Goal: Information Seeking & Learning: Learn about a topic

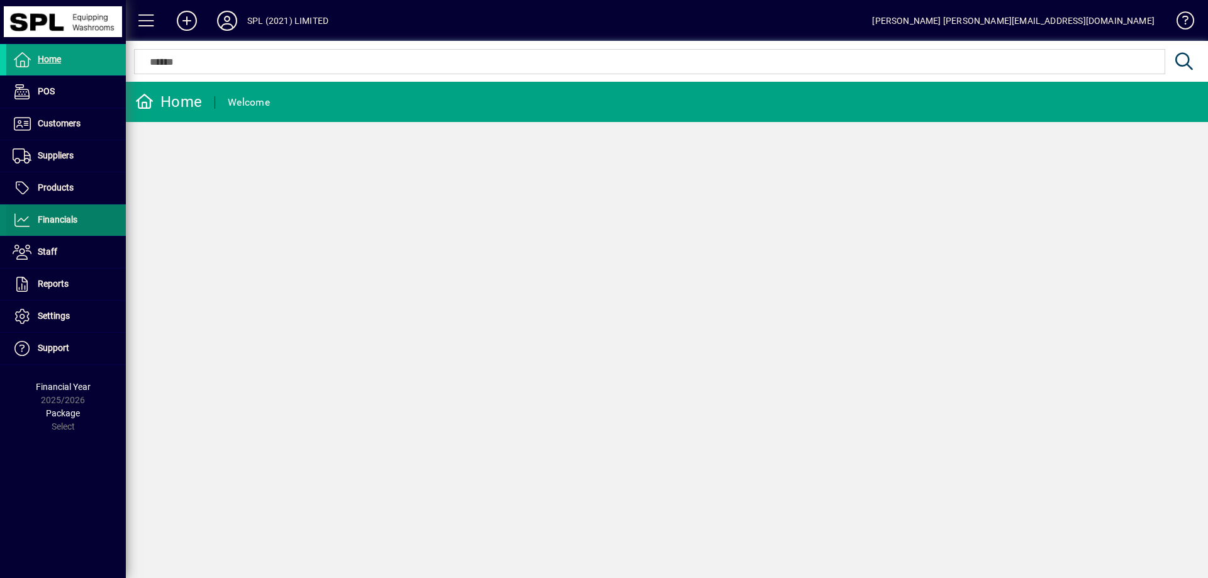
click at [75, 219] on span "Financials" at bounding box center [58, 219] width 40 height 10
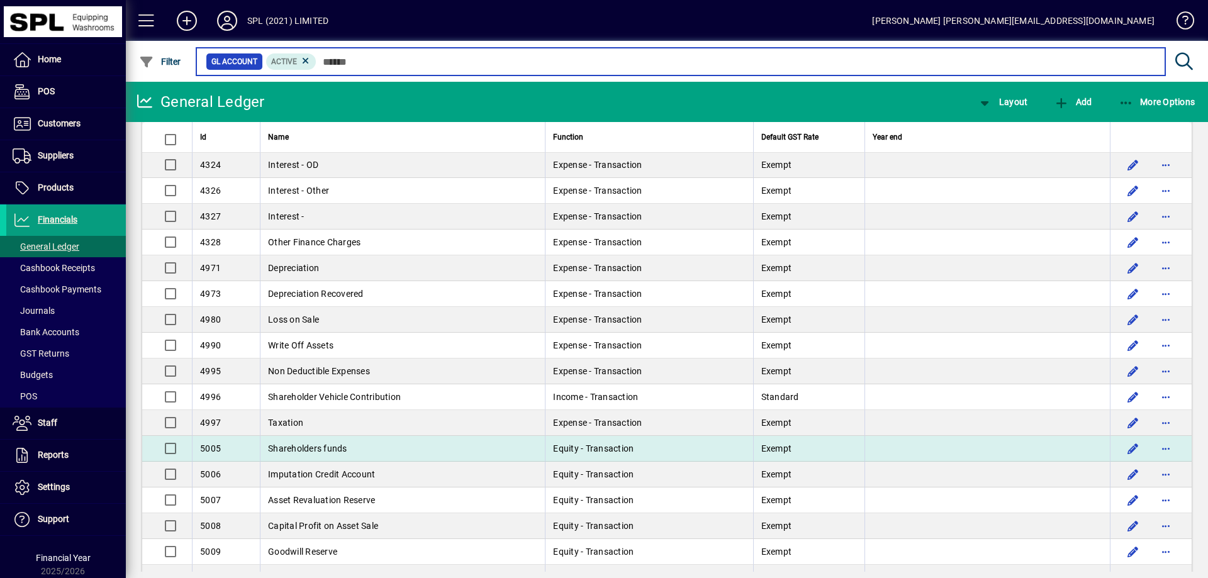
scroll to position [2642, 0]
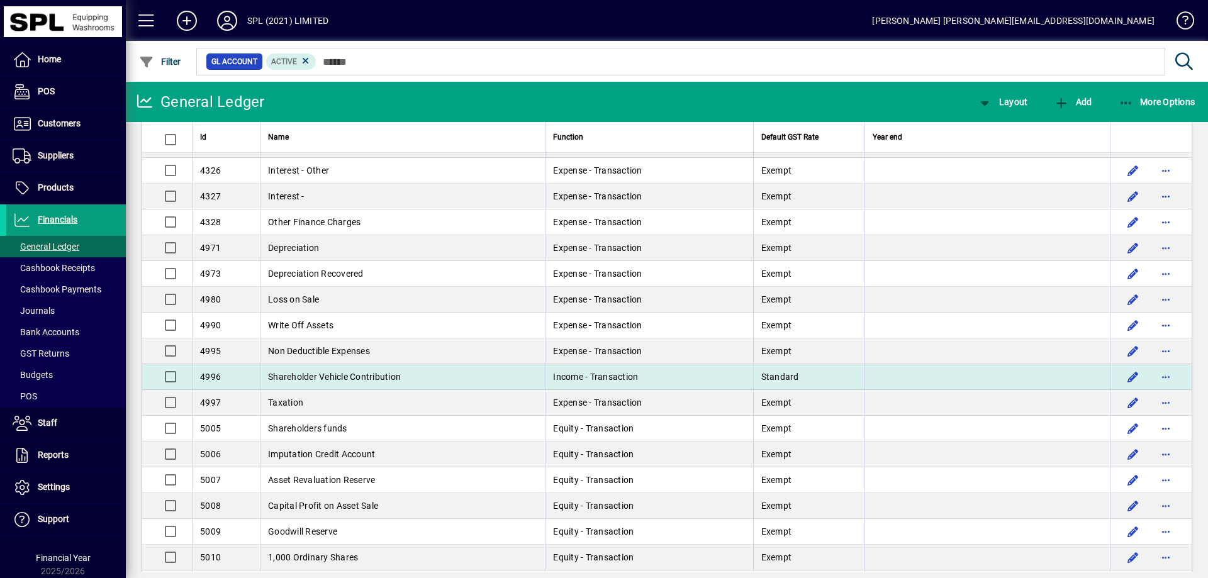
click at [354, 377] on span "Shareholder Vehicle Contribution" at bounding box center [334, 377] width 133 height 10
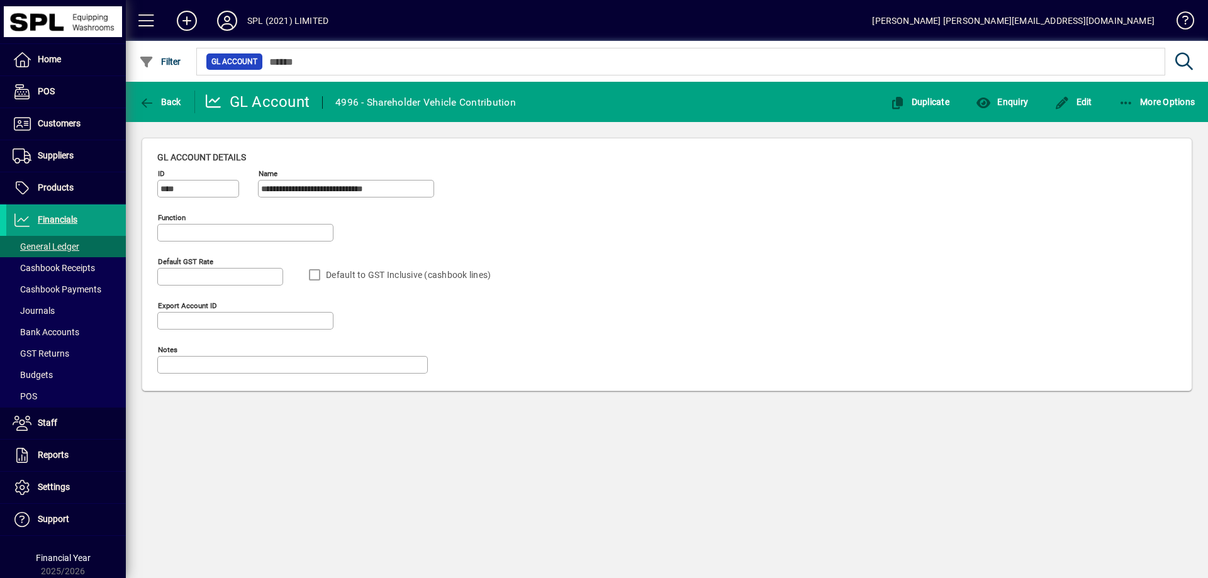
type input "**********"
click at [1019, 102] on span "Enquiry" at bounding box center [1002, 102] width 52 height 10
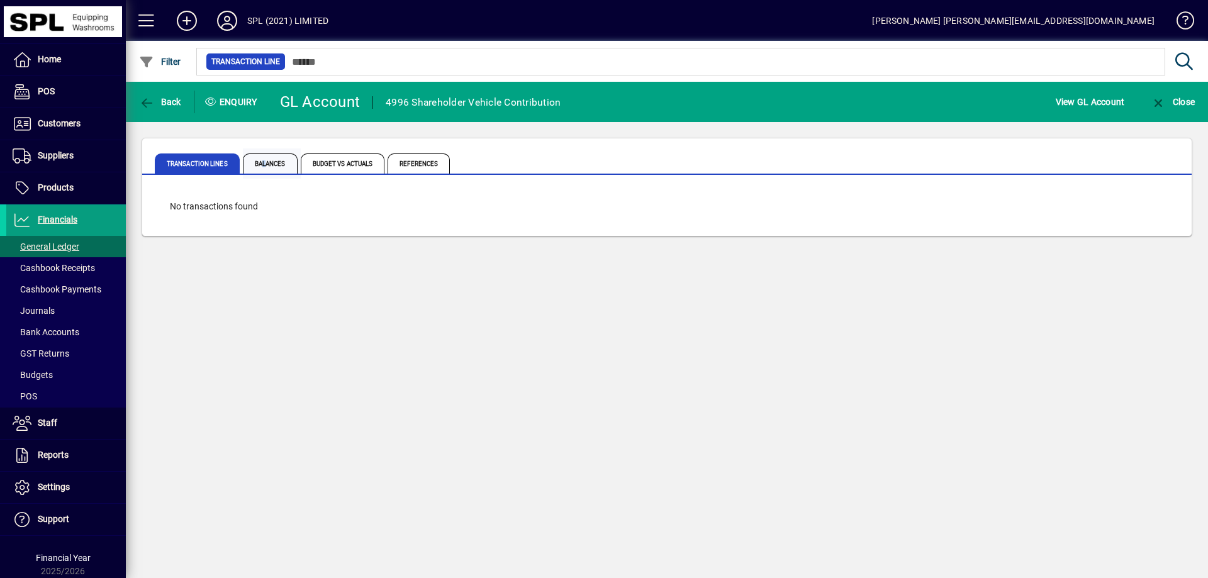
drag, startPoint x: 263, startPoint y: 174, endPoint x: 295, endPoint y: 165, distance: 33.3
click at [269, 172] on span "Balances" at bounding box center [272, 163] width 58 height 30
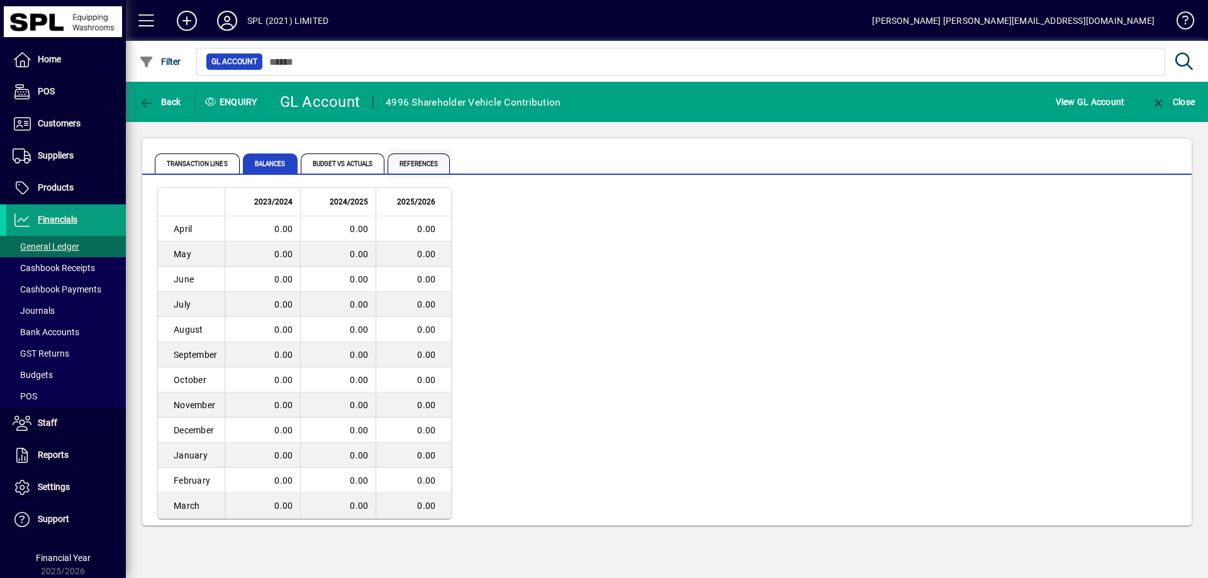
click at [410, 164] on span "References" at bounding box center [418, 163] width 62 height 20
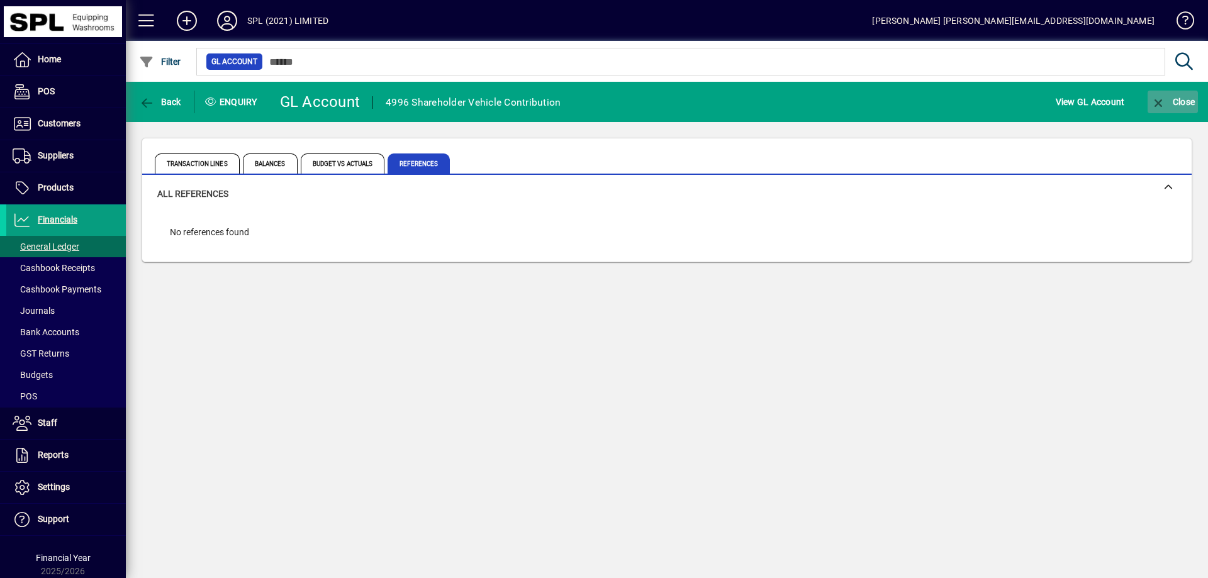
click at [1174, 108] on span "button" at bounding box center [1172, 102] width 50 height 30
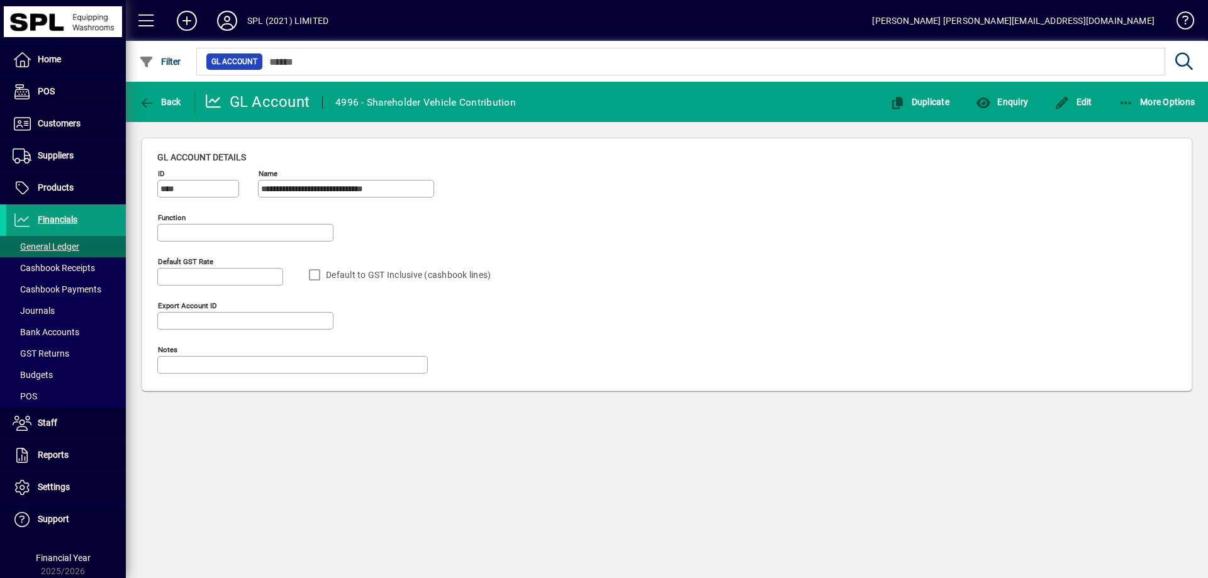
type input "**********"
click at [173, 106] on span "Back" at bounding box center [160, 102] width 42 height 10
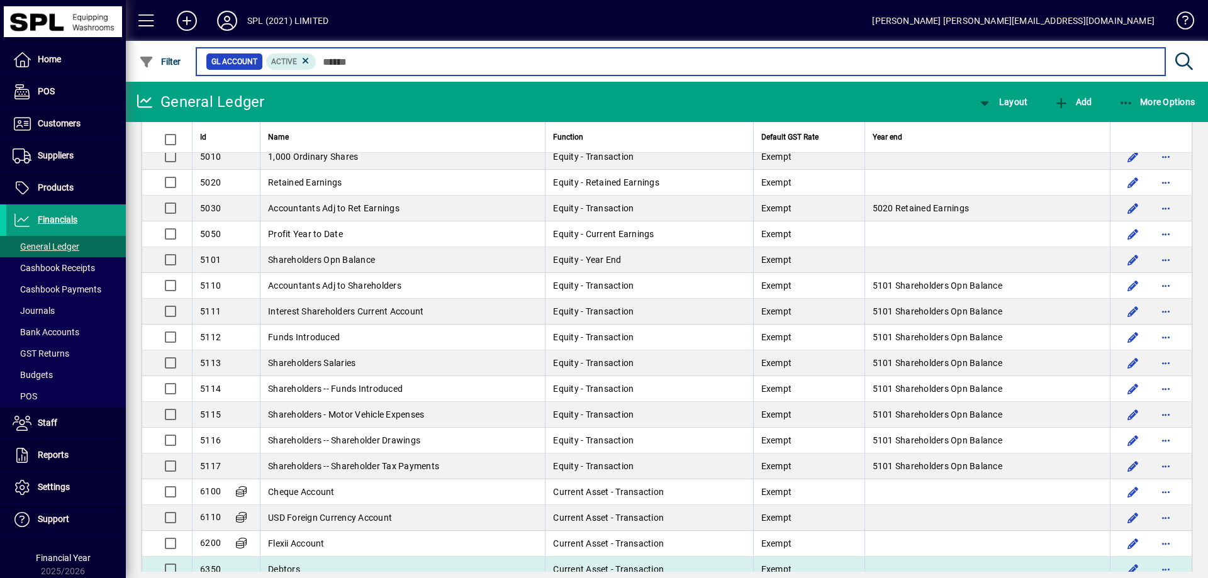
scroll to position [3145, 0]
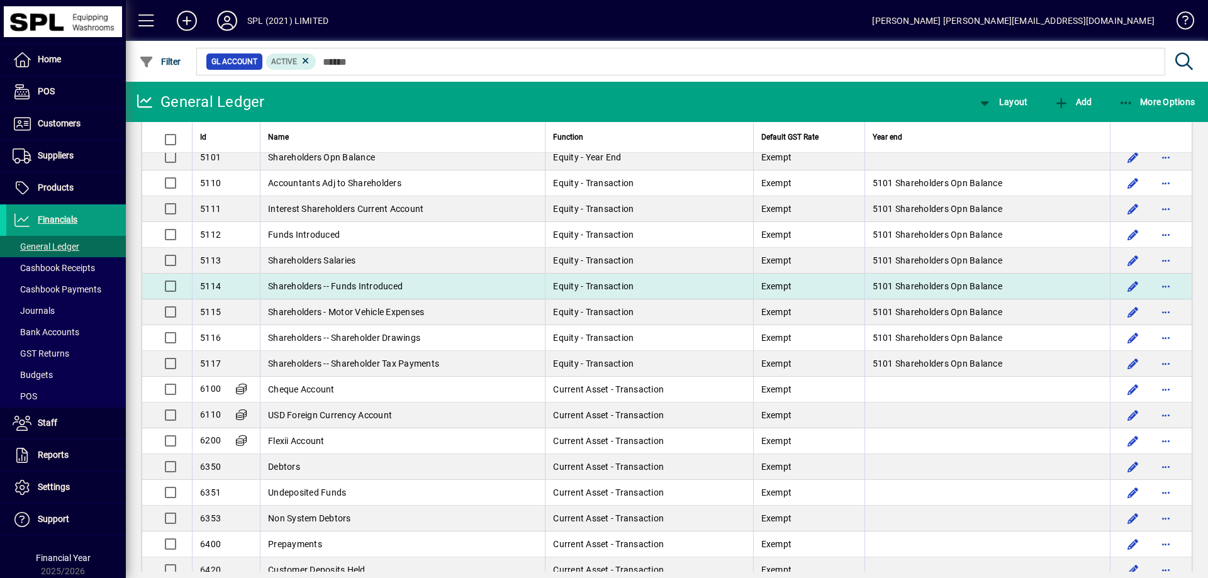
click at [394, 288] on span "Shareholders -- Funds Introduced" at bounding box center [335, 286] width 135 height 10
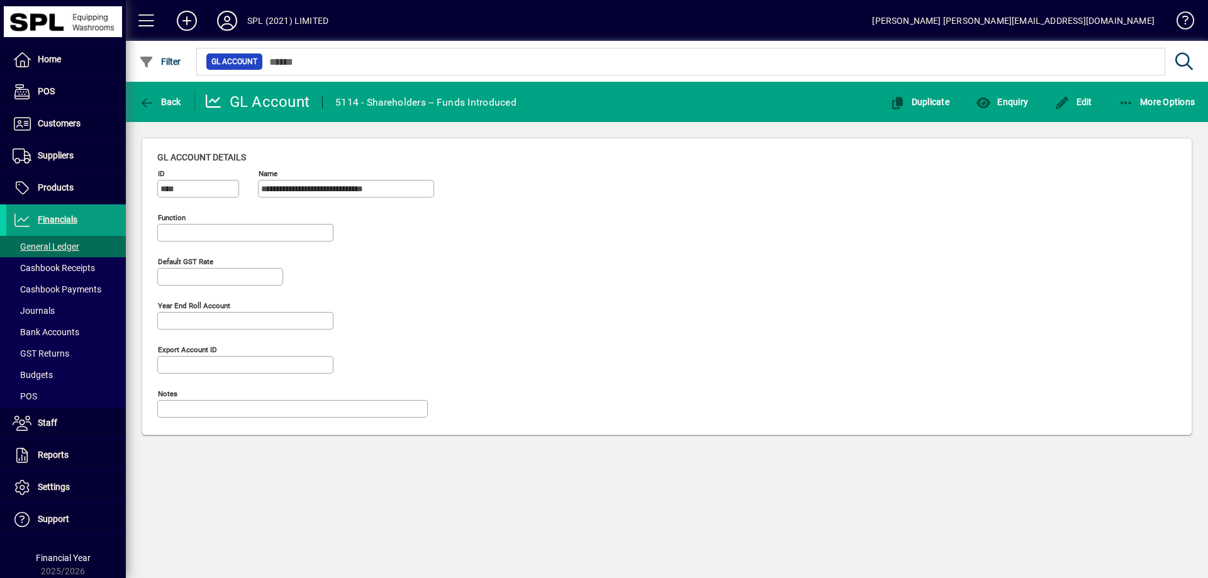
type input "**********"
click at [990, 99] on icon "button" at bounding box center [984, 103] width 16 height 13
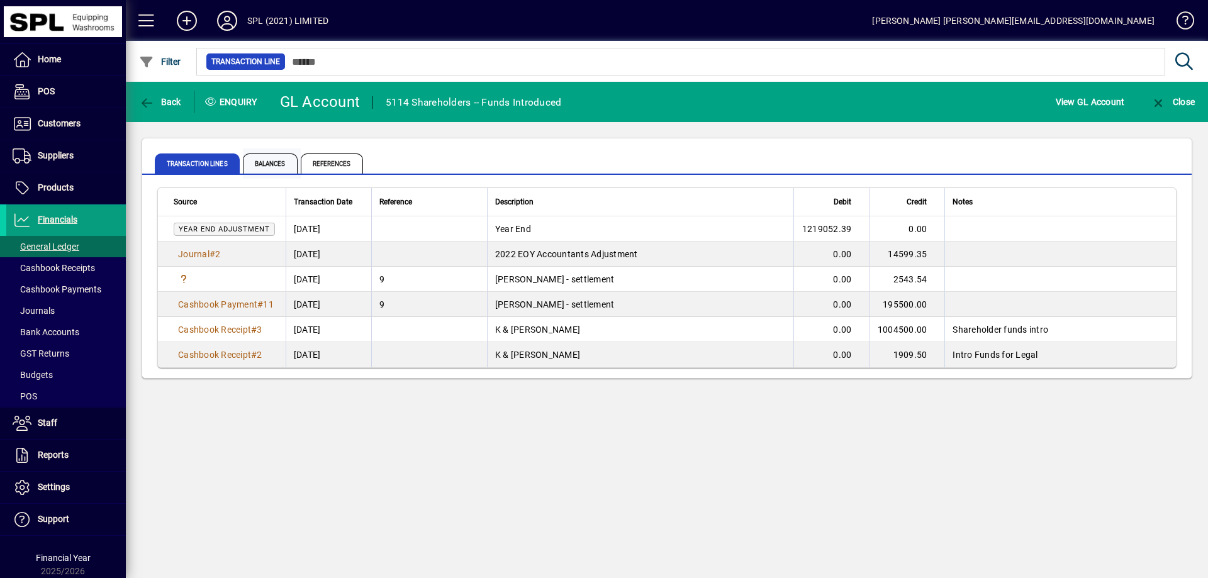
click at [276, 165] on span "Balances" at bounding box center [270, 163] width 55 height 20
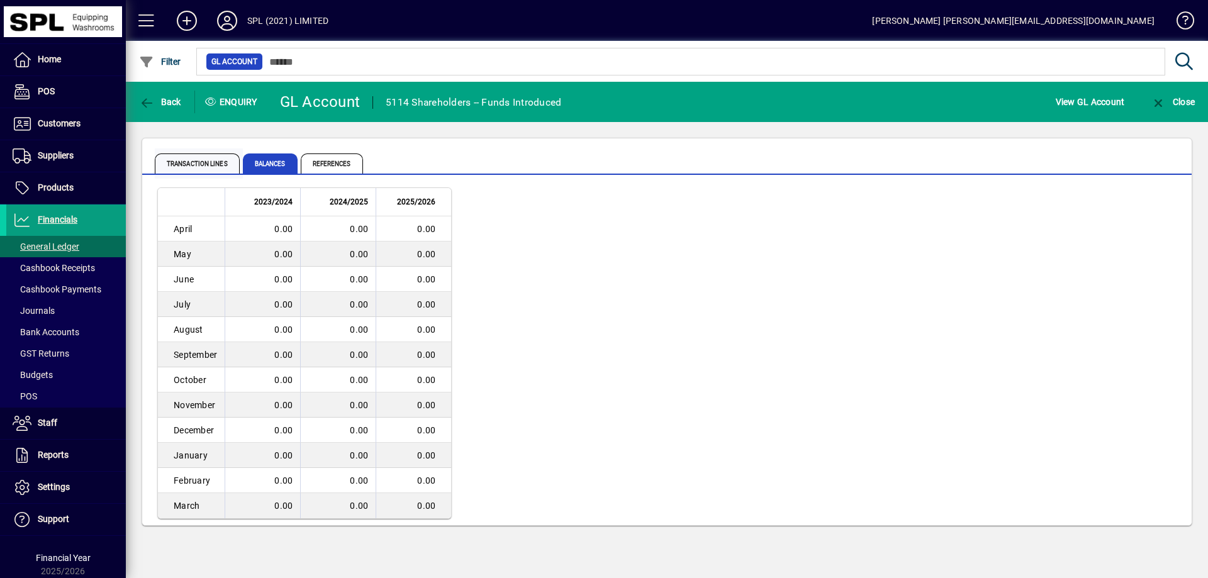
click at [198, 165] on span "Transaction lines" at bounding box center [197, 163] width 85 height 20
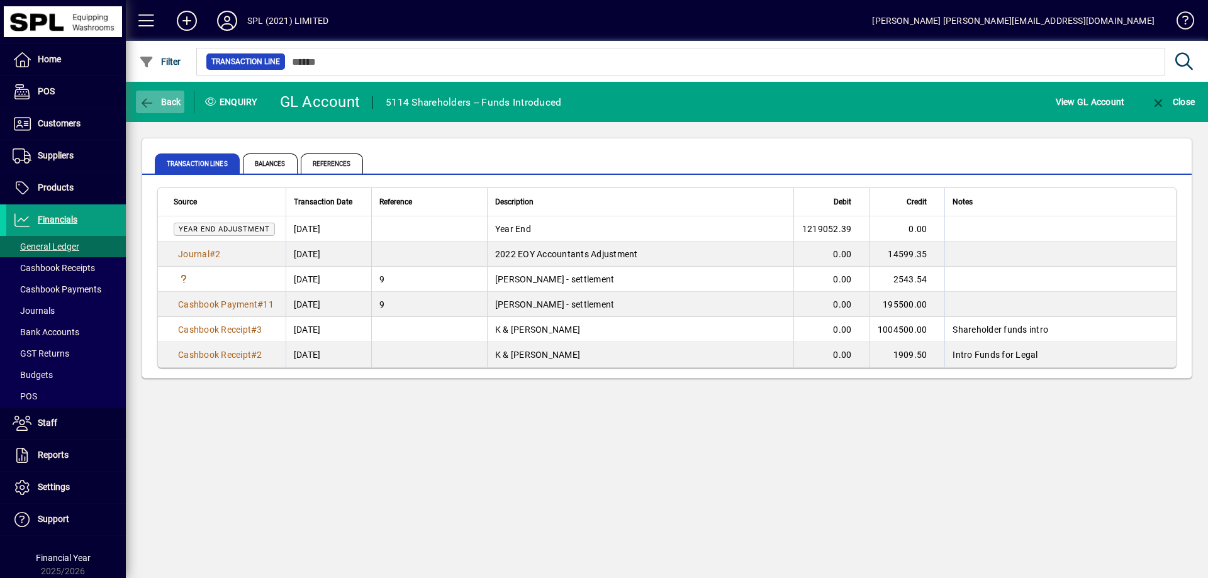
click at [166, 111] on span "button" at bounding box center [160, 102] width 48 height 30
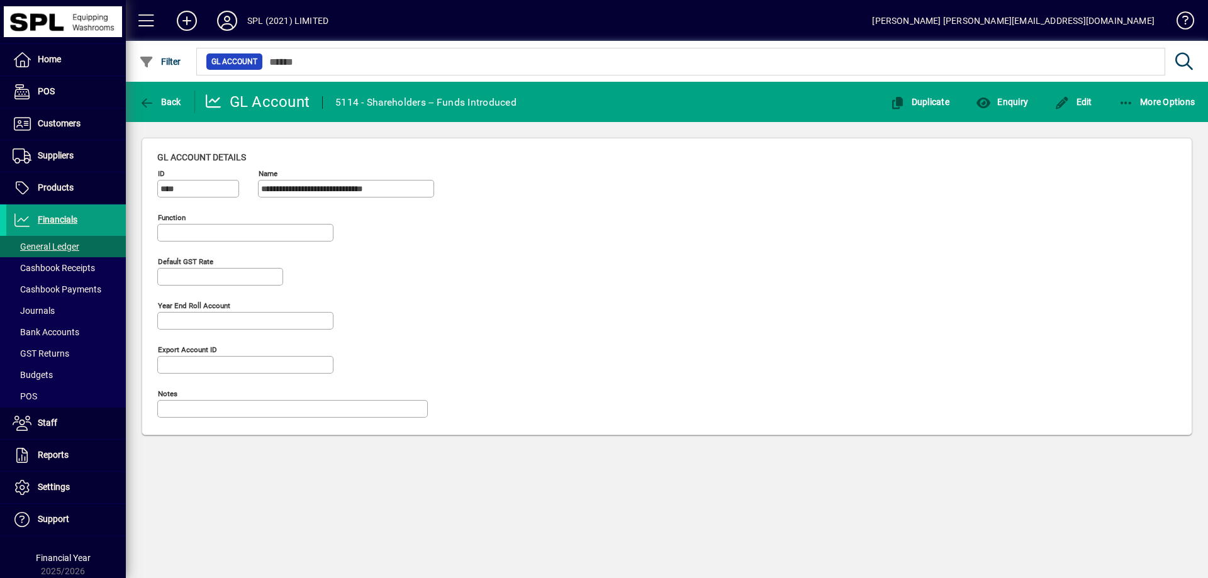
type input "**********"
click at [155, 100] on span "Back" at bounding box center [160, 102] width 42 height 10
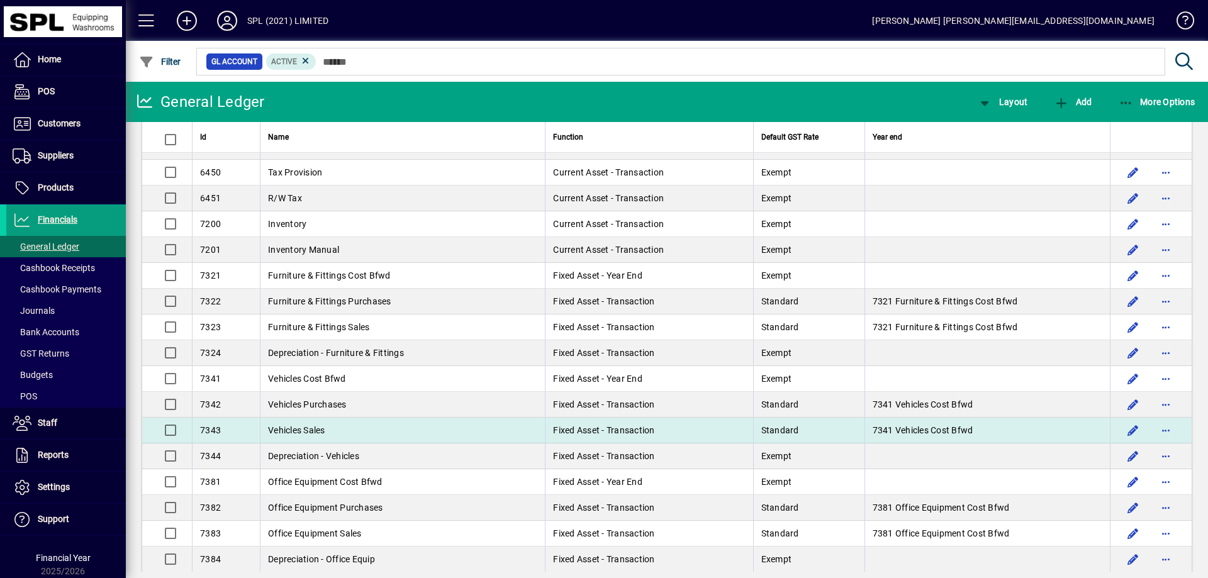
scroll to position [3590, 0]
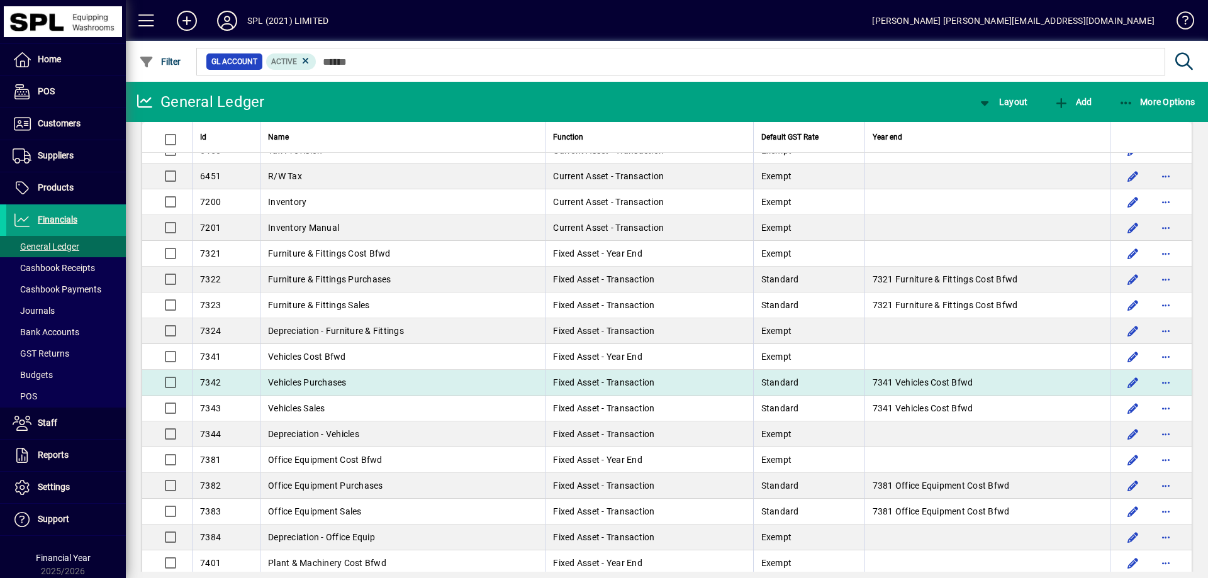
click at [362, 381] on td "Vehicles Purchases" at bounding box center [402, 383] width 285 height 26
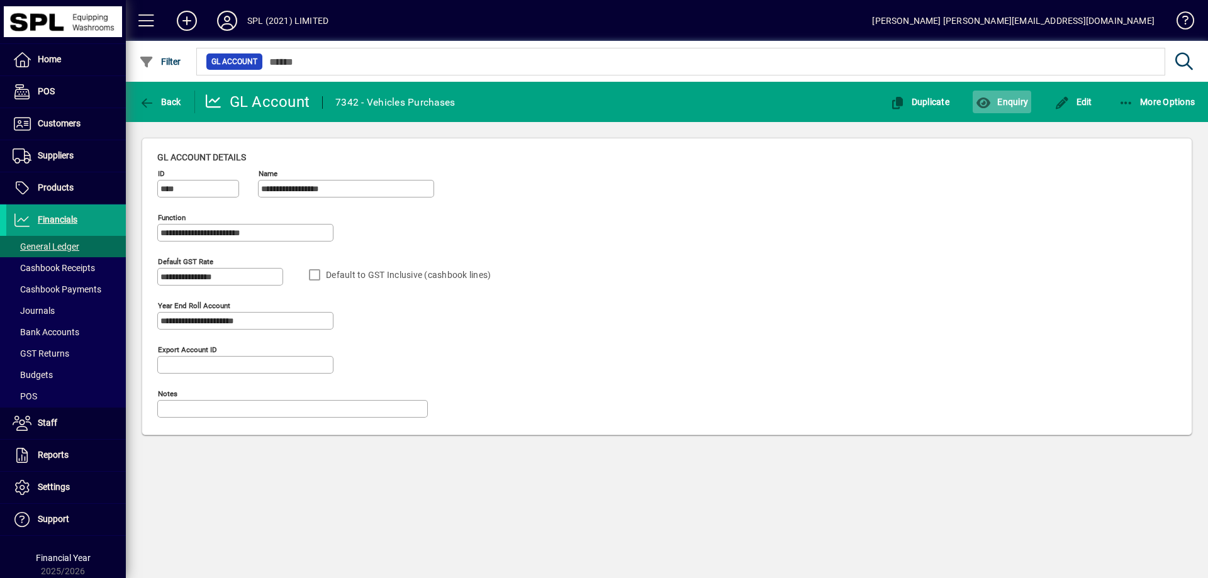
click at [1020, 100] on span "Enquiry" at bounding box center [1002, 102] width 52 height 10
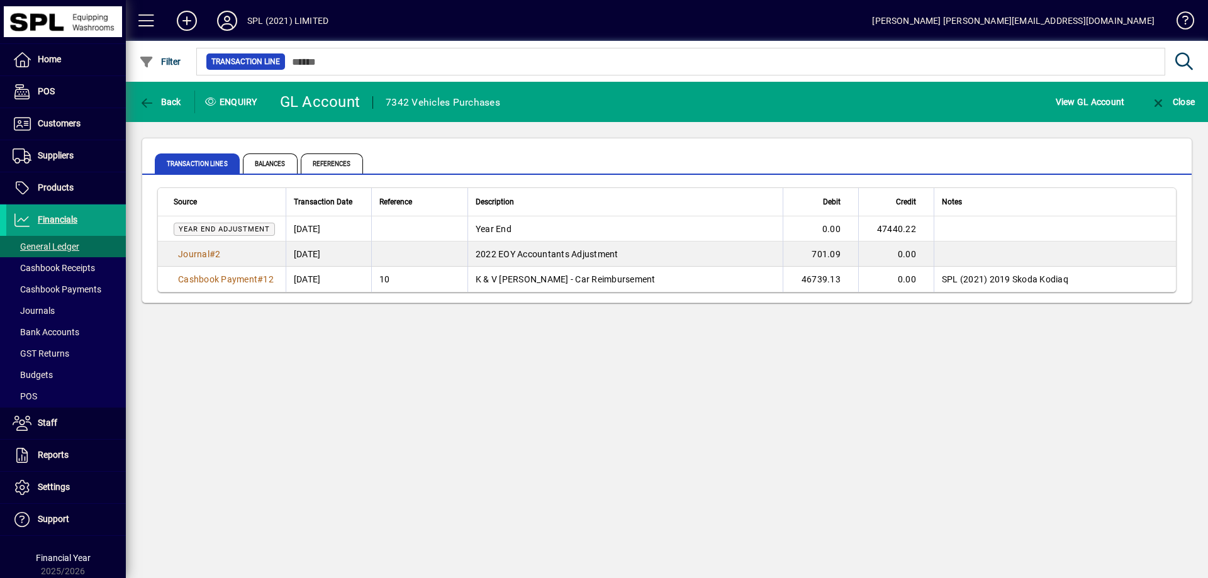
click at [554, 273] on td "K & V [PERSON_NAME] - Car Reimbursement" at bounding box center [624, 279] width 315 height 25
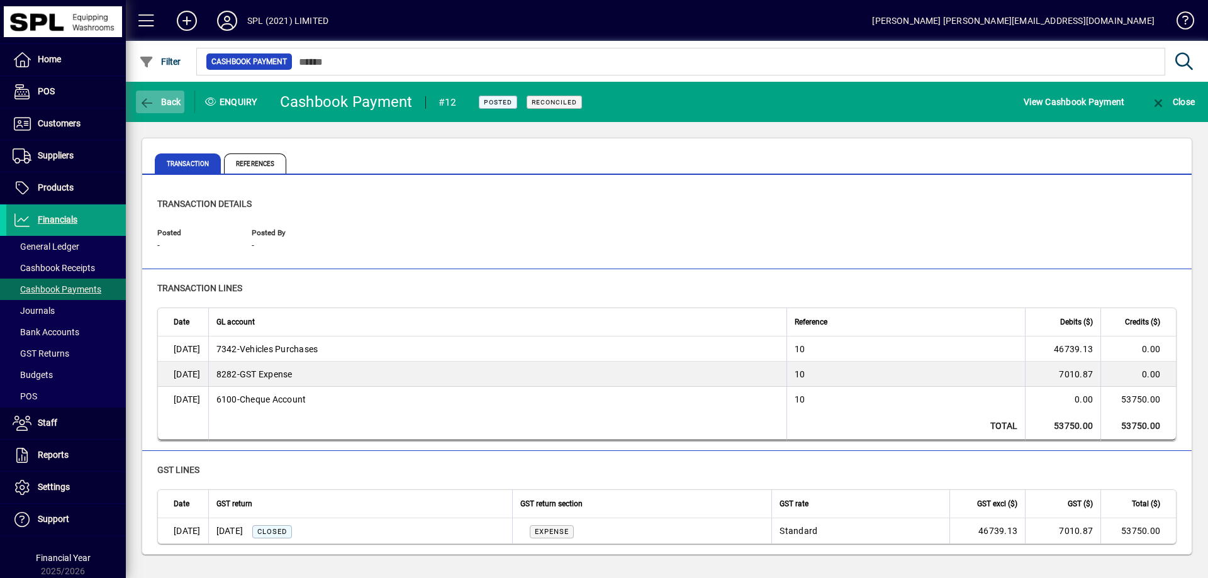
click at [164, 100] on span "Back" at bounding box center [160, 102] width 42 height 10
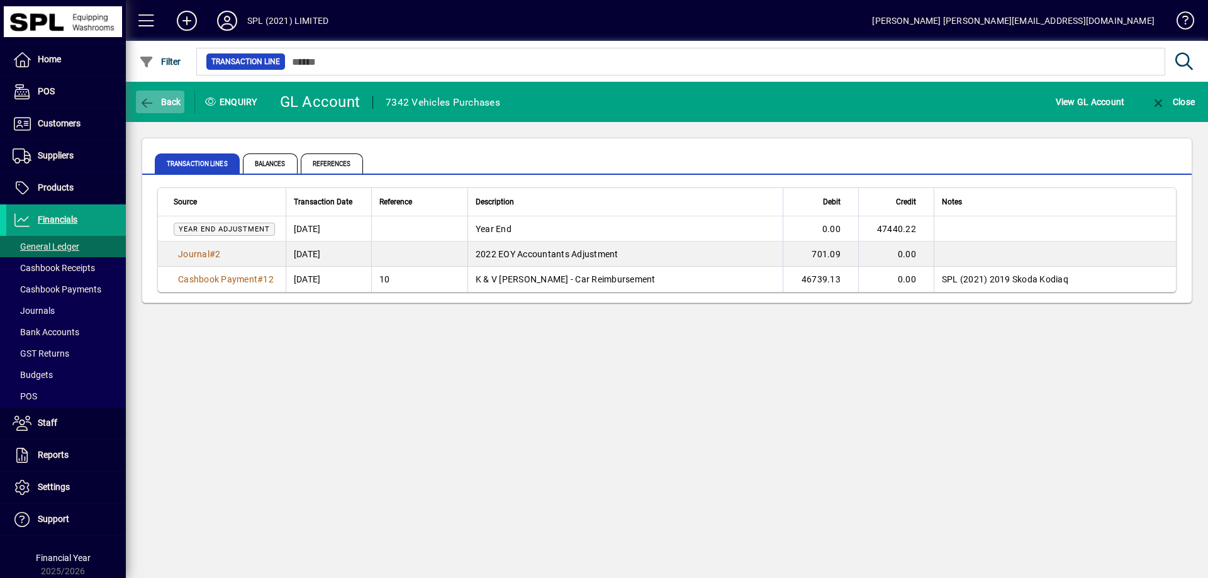
click at [166, 106] on span "Back" at bounding box center [160, 102] width 42 height 10
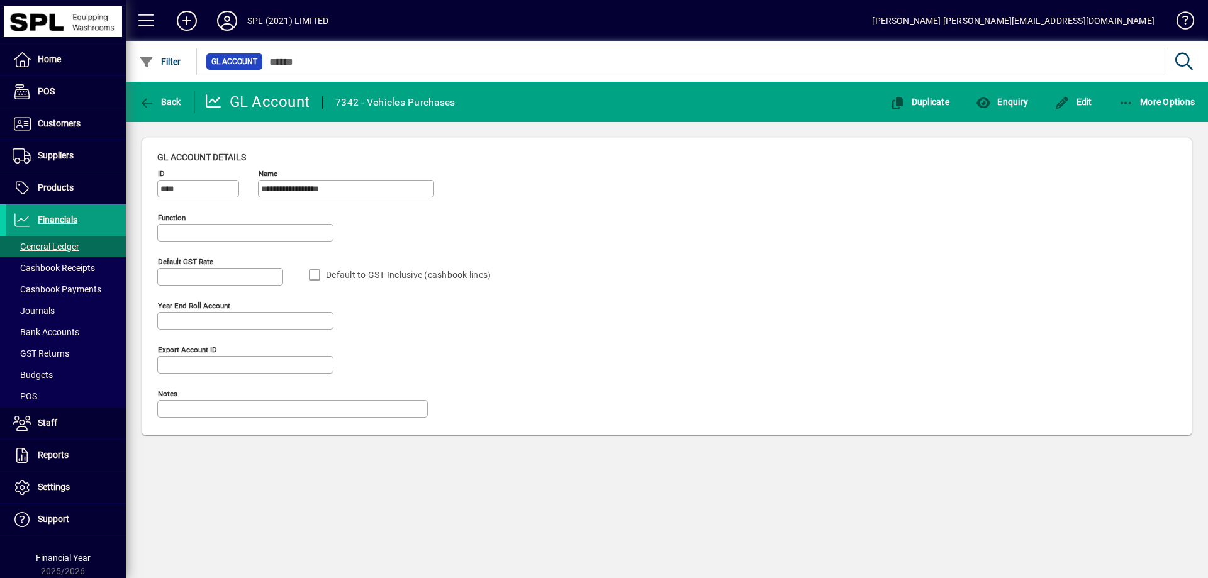
type input "**********"
click at [170, 95] on span "button" at bounding box center [160, 102] width 48 height 30
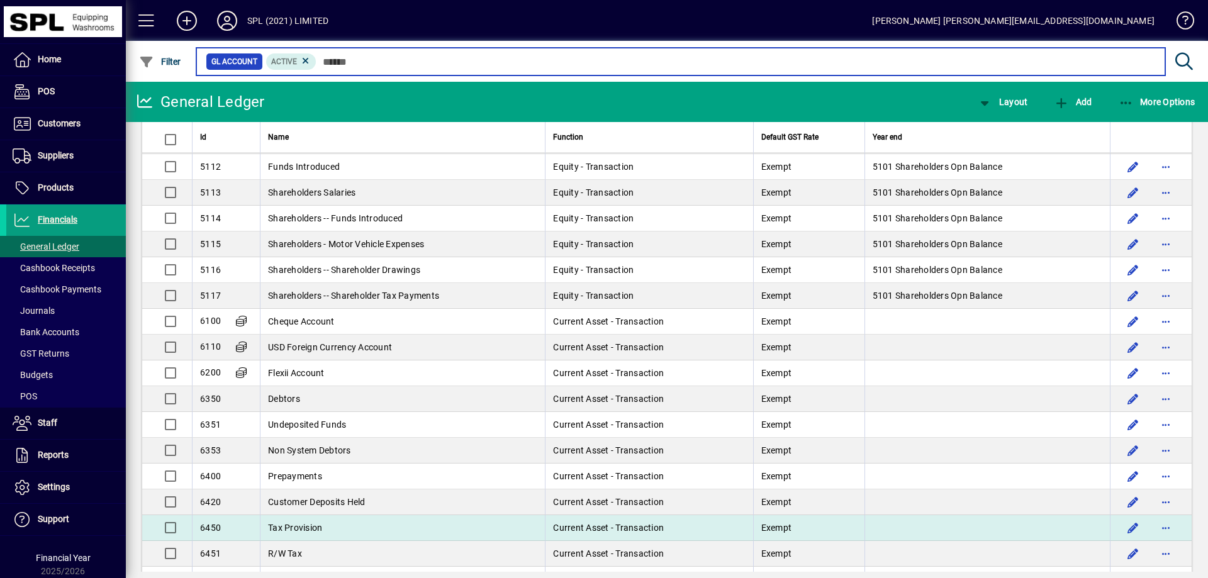
scroll to position [3150, 0]
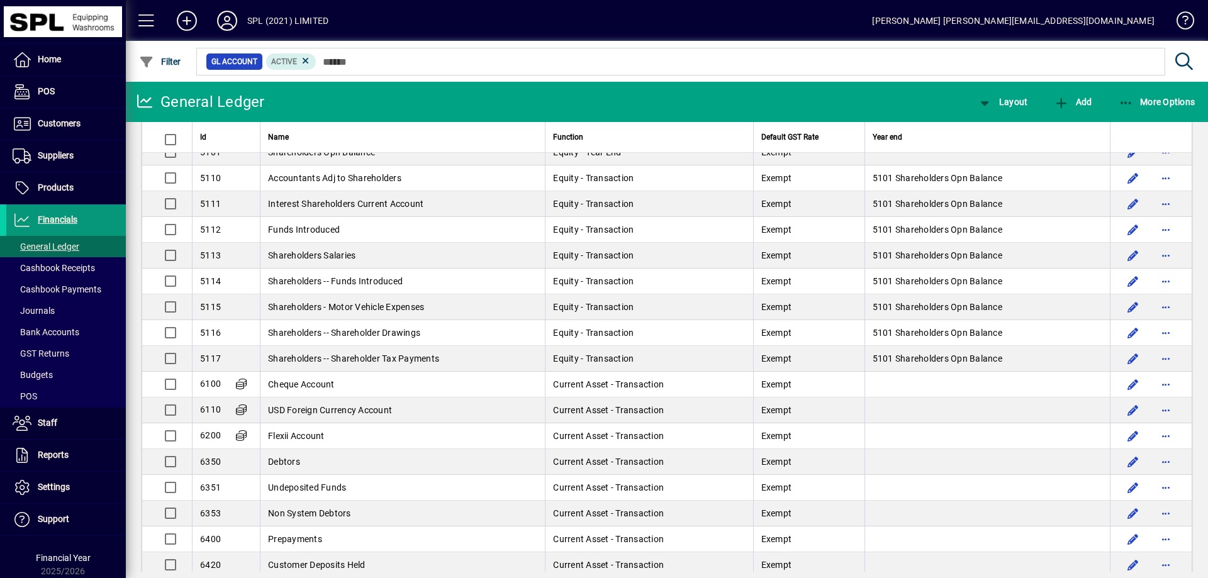
click at [54, 211] on span at bounding box center [66, 220] width 120 height 30
click at [74, 121] on span "Customers" at bounding box center [59, 123] width 43 height 10
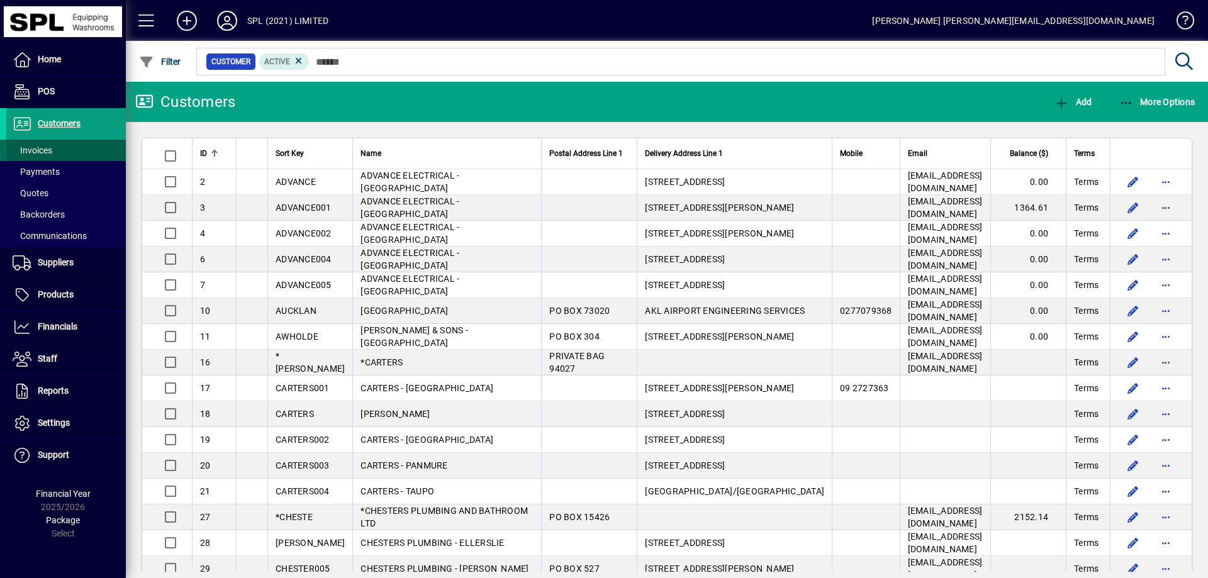
click at [63, 148] on span at bounding box center [66, 150] width 120 height 30
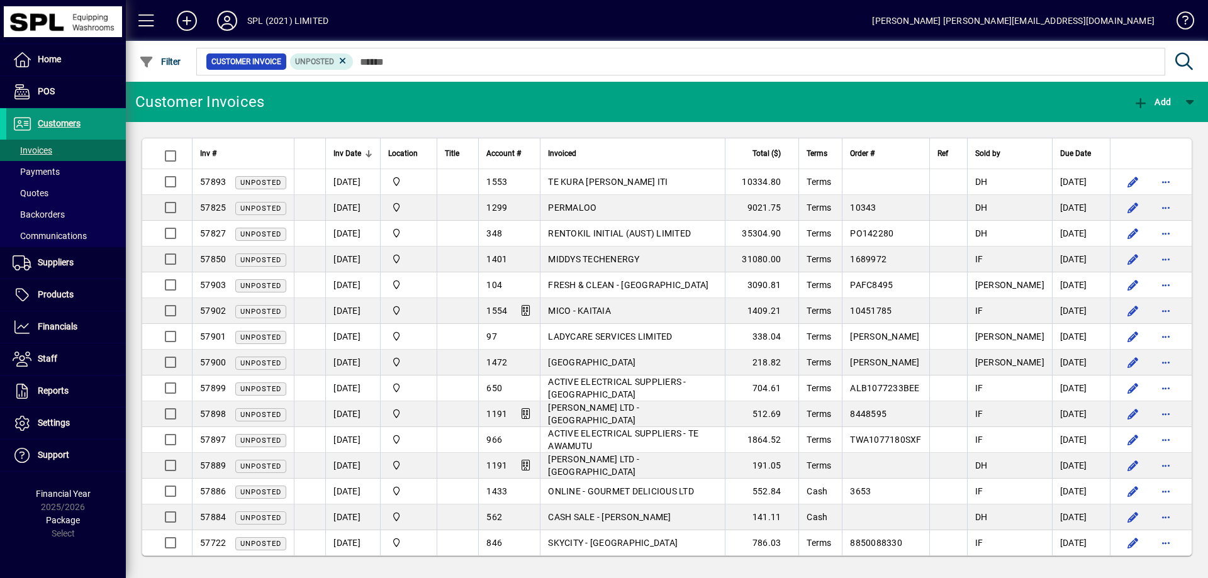
drag, startPoint x: 70, startPoint y: 127, endPoint x: 84, endPoint y: 126, distance: 13.9
click at [71, 127] on span "Customers" at bounding box center [59, 123] width 43 height 10
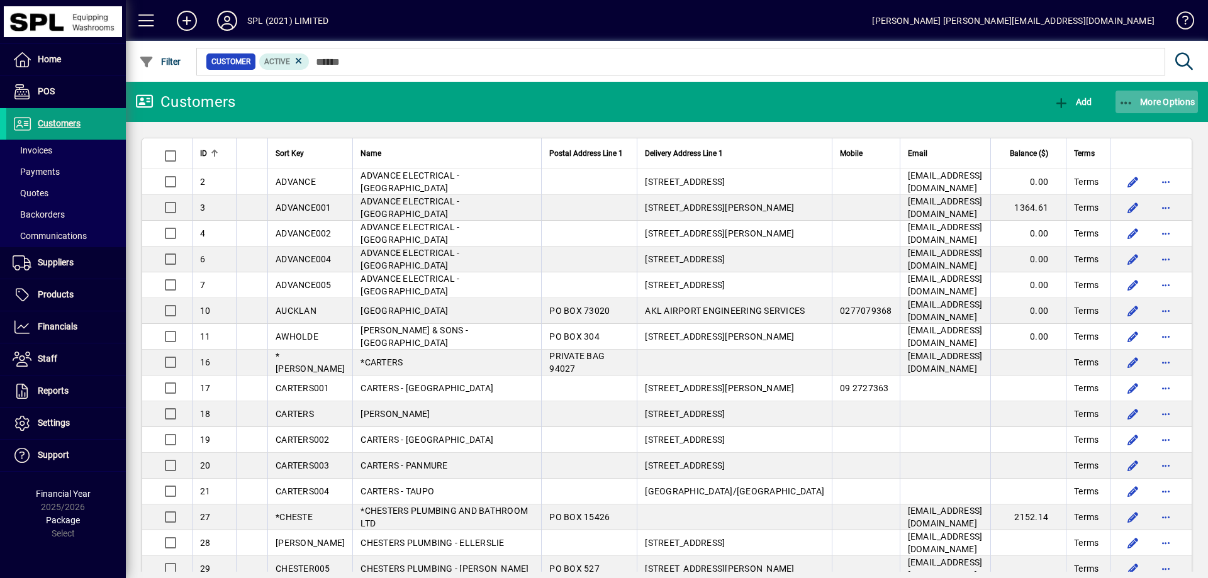
click at [1130, 106] on icon "button" at bounding box center [1126, 103] width 16 height 13
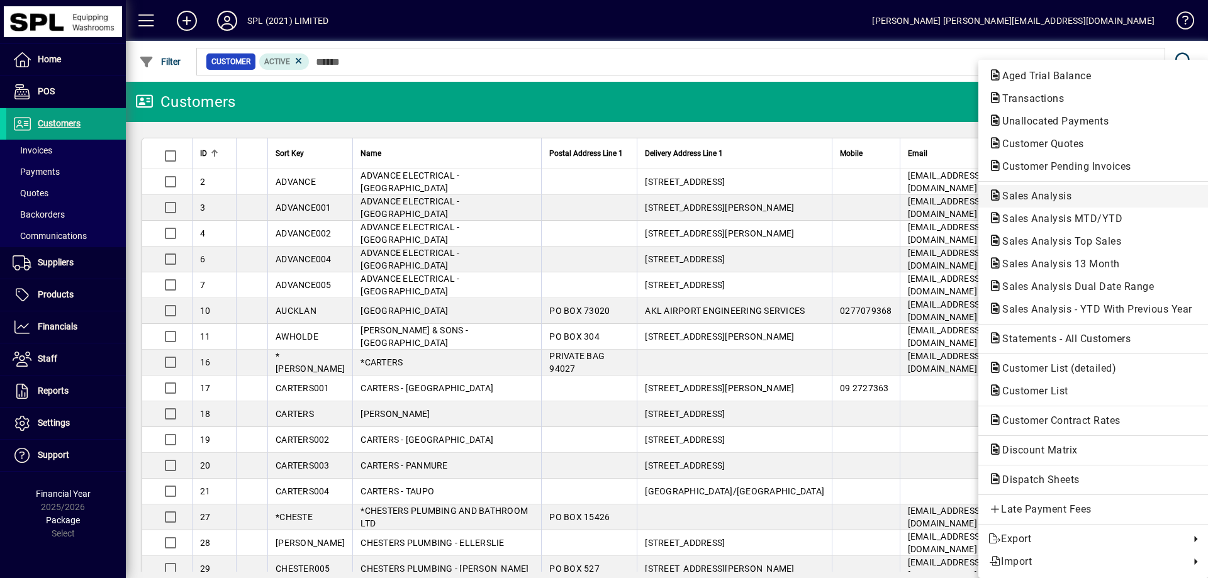
click at [1091, 202] on span "Sales Analysis" at bounding box center [1093, 196] width 210 height 15
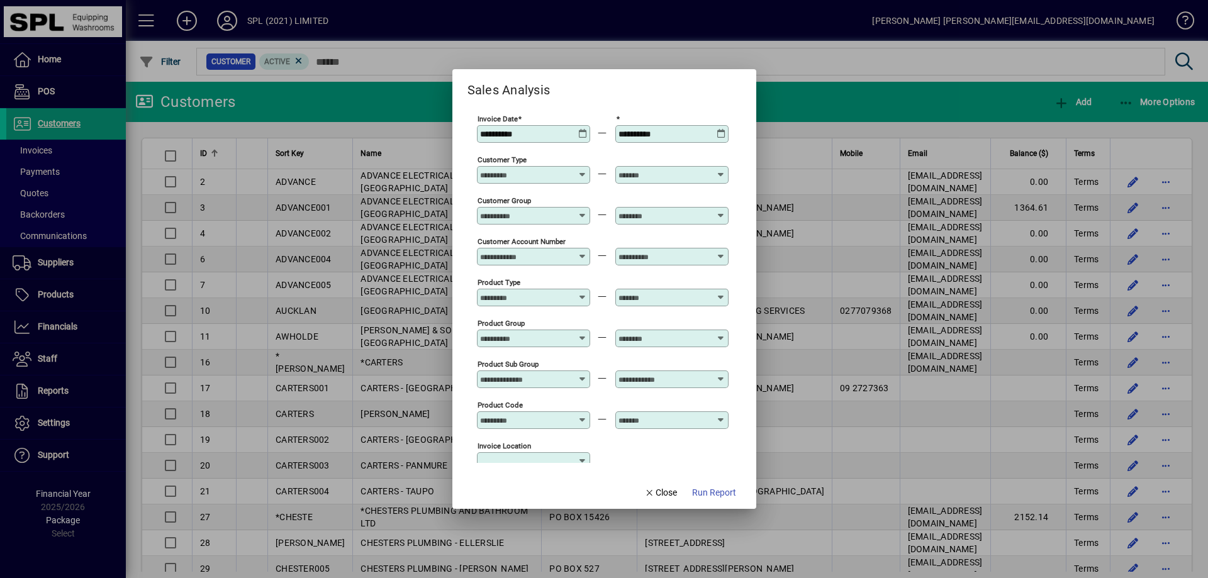
type input "**********"
click at [579, 129] on icon at bounding box center [582, 129] width 9 height 0
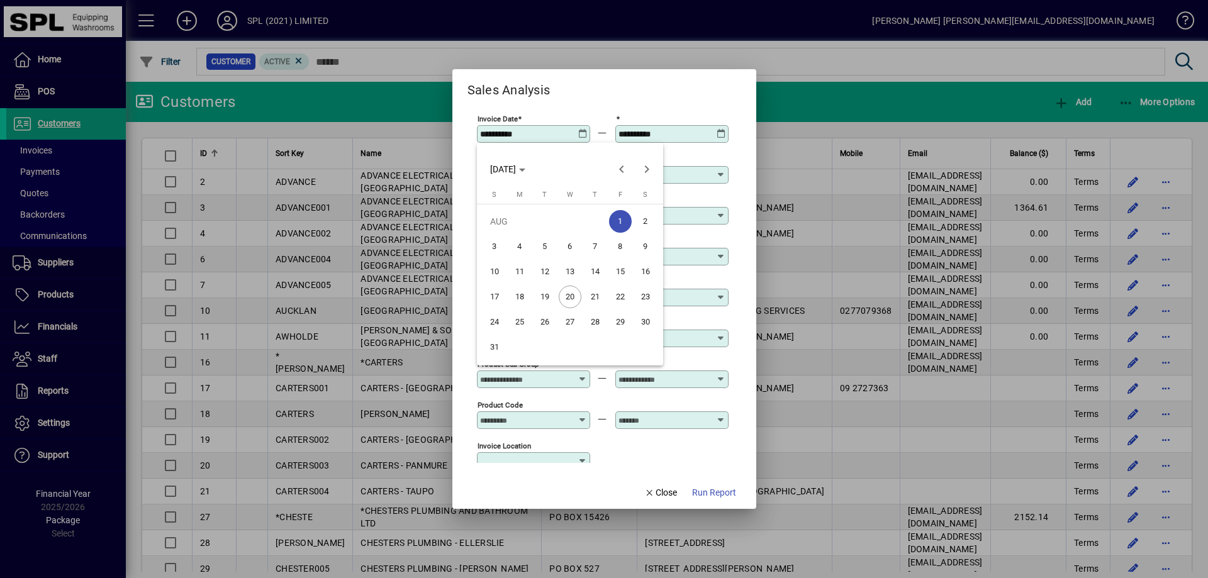
click at [550, 295] on span "19" at bounding box center [544, 297] width 23 height 23
type input "**********"
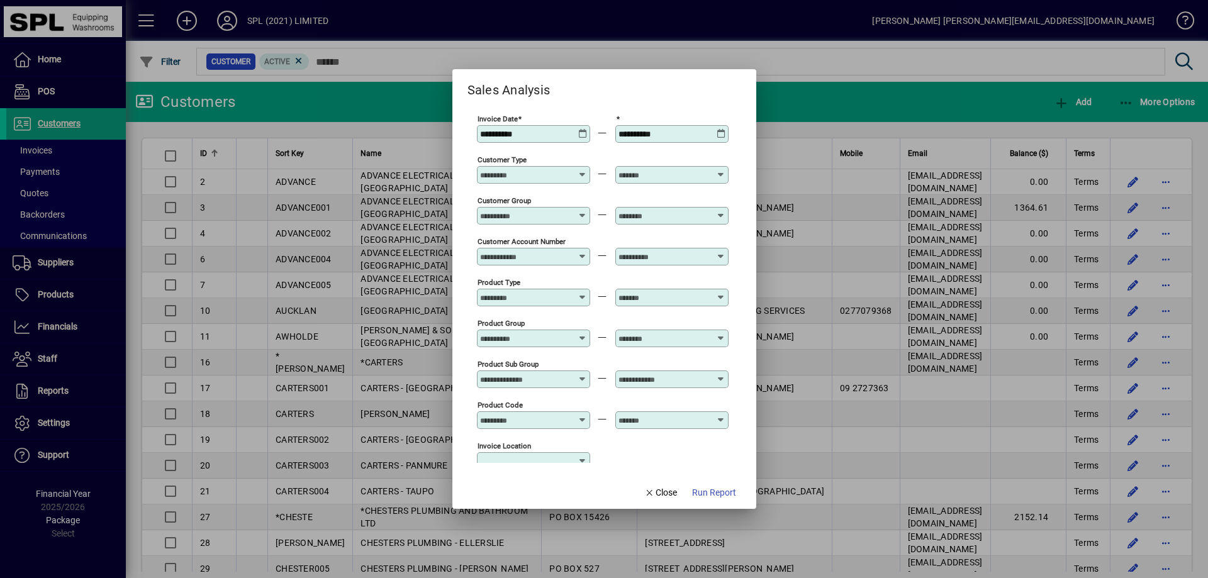
click at [718, 129] on icon at bounding box center [720, 129] width 9 height 0
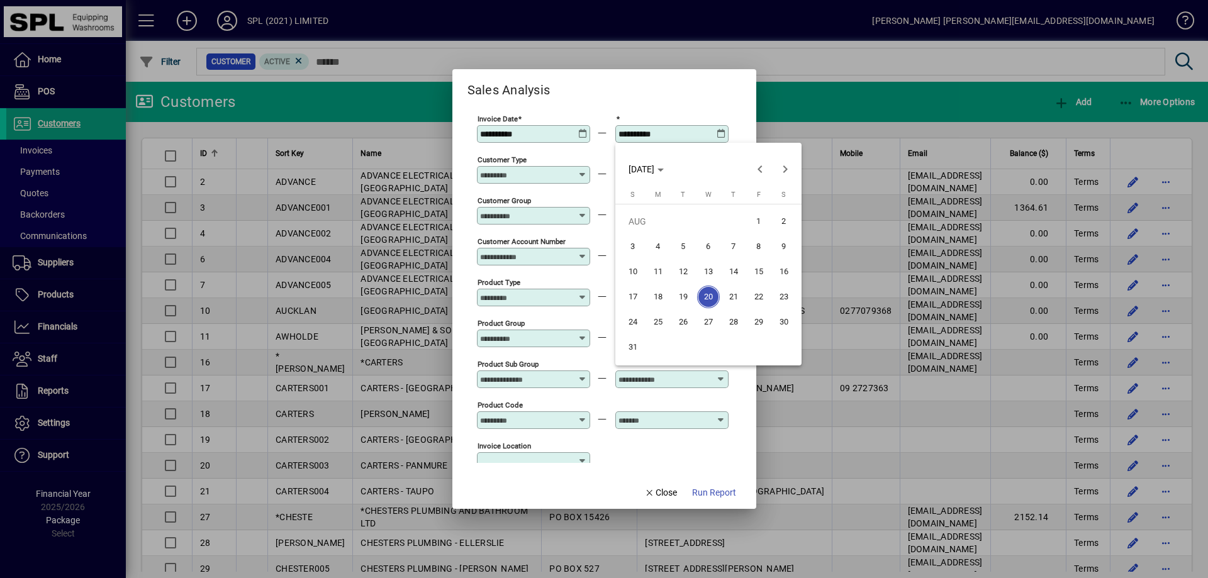
click at [682, 296] on span "19" at bounding box center [683, 297] width 23 height 23
type input "**********"
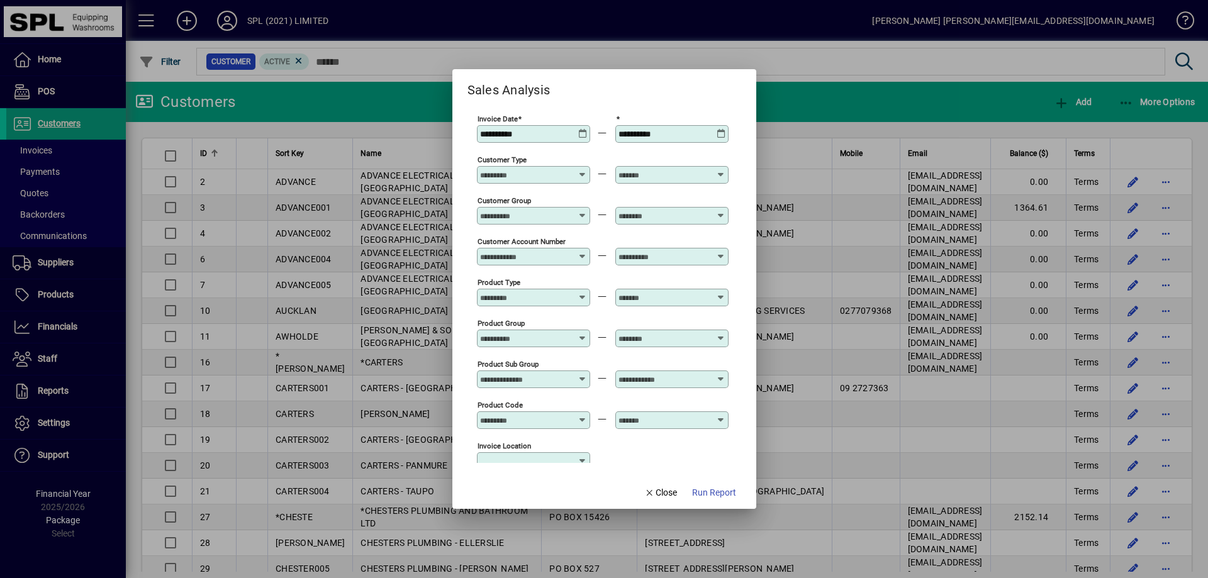
click at [716, 492] on span "Run Report" at bounding box center [714, 492] width 44 height 13
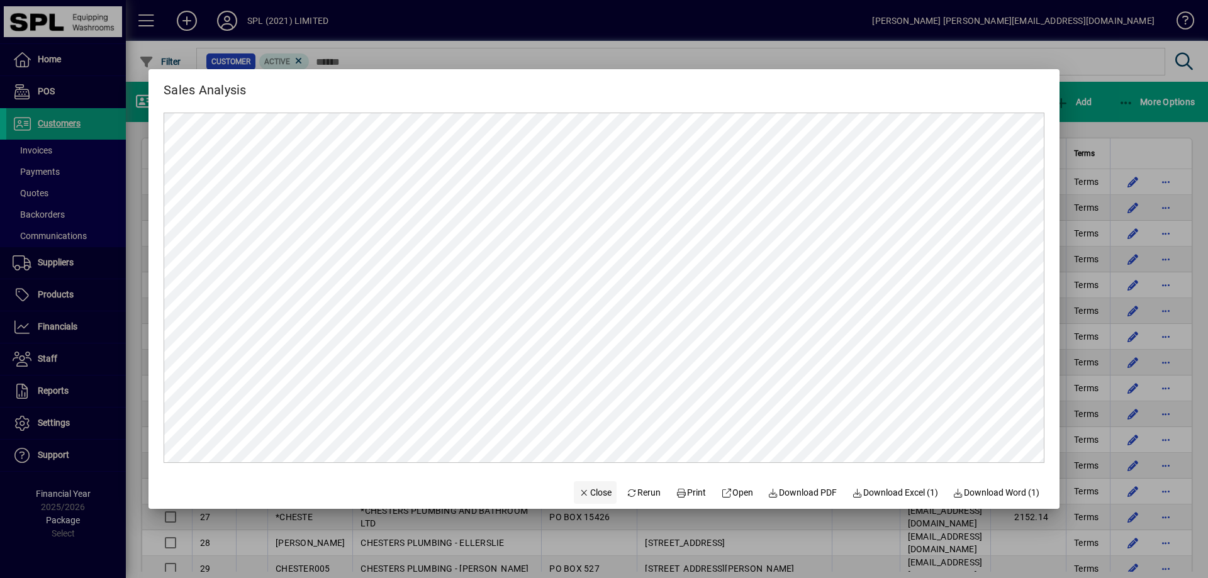
click at [579, 496] on span "Close" at bounding box center [595, 492] width 33 height 13
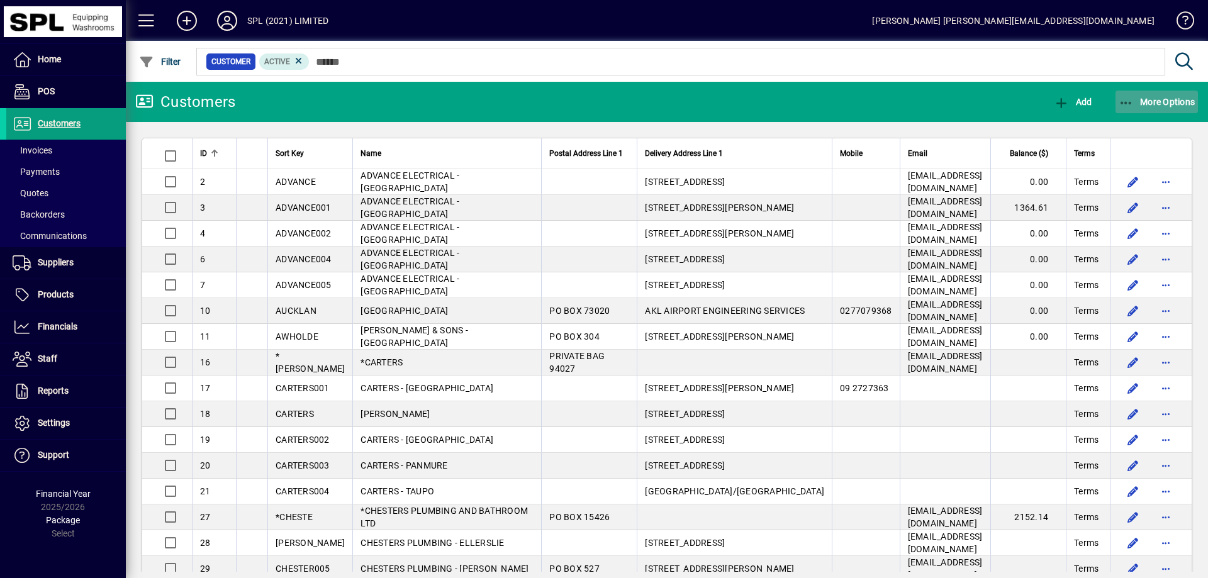
click at [1120, 104] on icon "button" at bounding box center [1126, 103] width 16 height 13
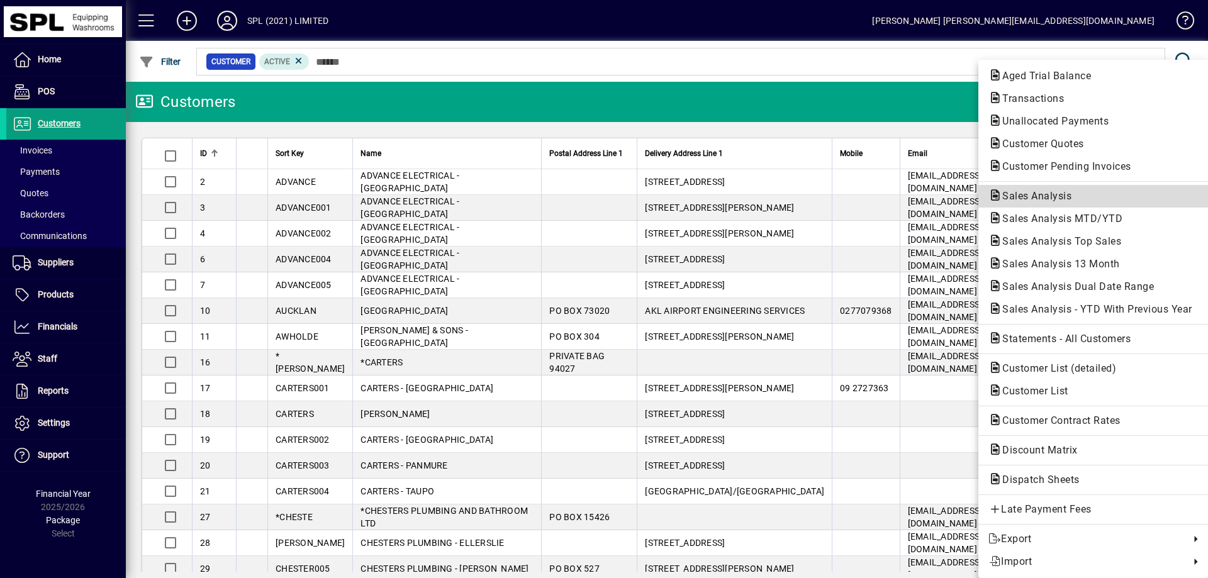
click at [1089, 195] on span "Sales Analysis" at bounding box center [1093, 196] width 210 height 15
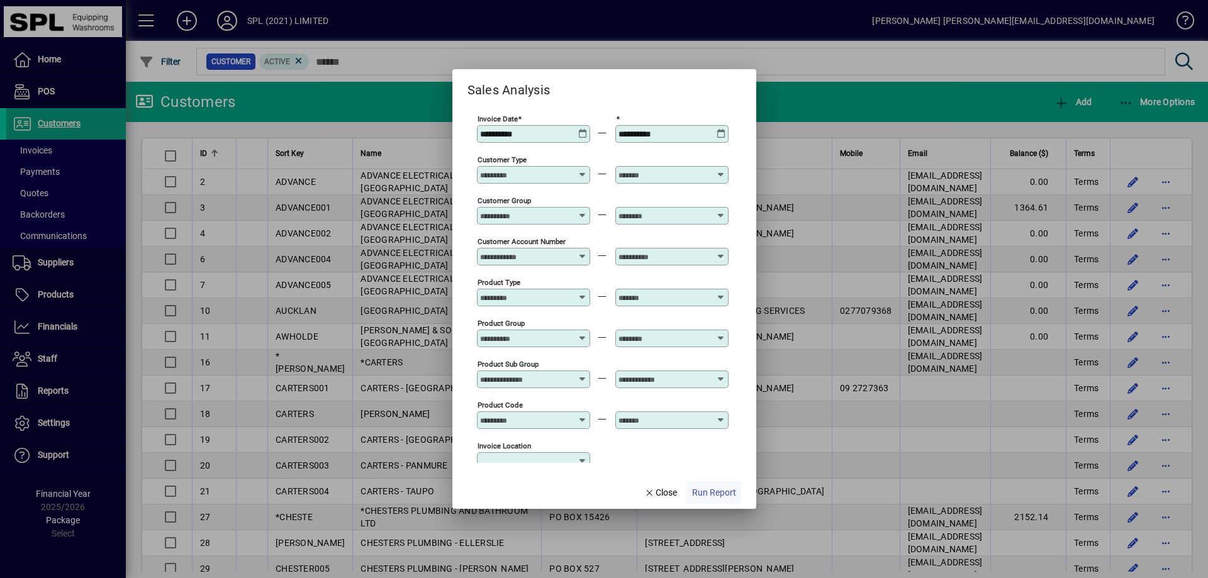
click at [707, 489] on span "Run Report" at bounding box center [714, 492] width 44 height 13
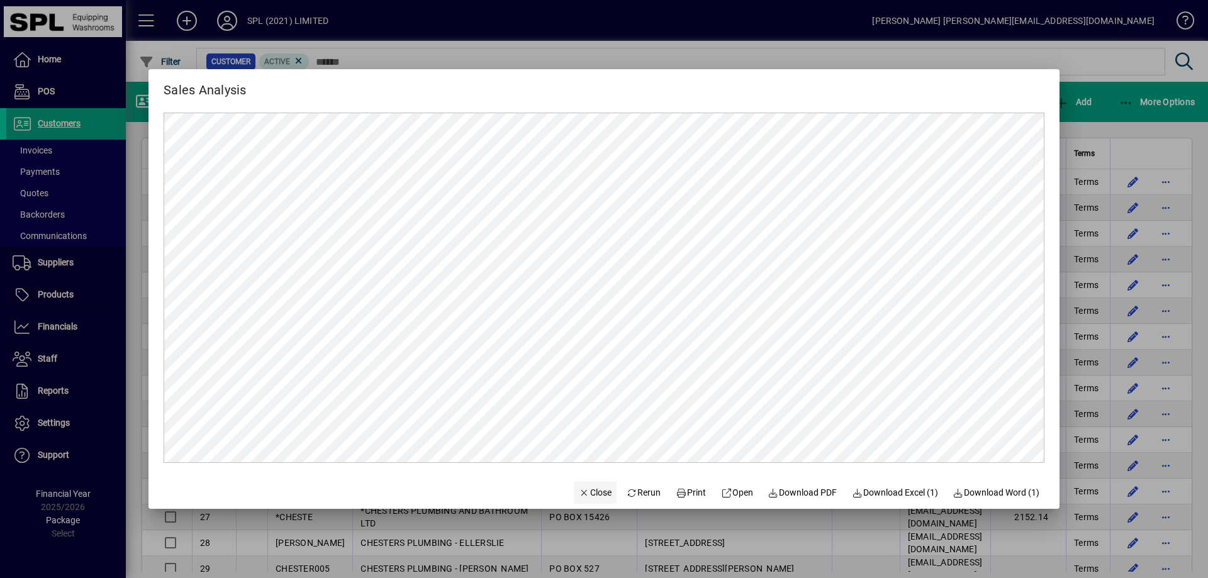
click at [593, 496] on span "Close" at bounding box center [595, 492] width 33 height 13
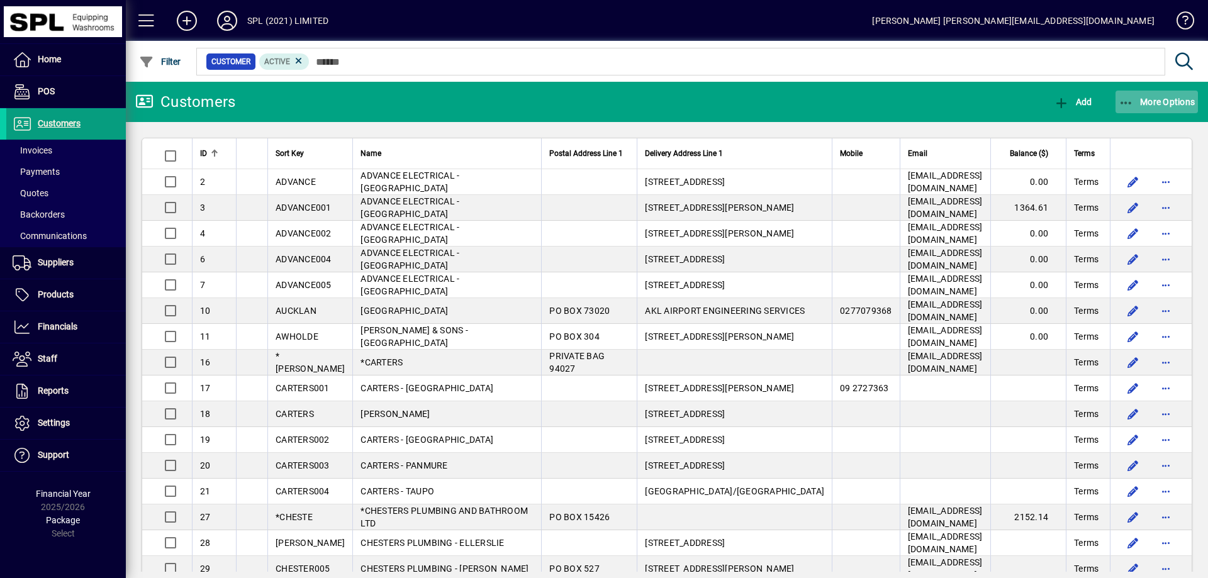
click at [1120, 103] on icon "button" at bounding box center [1126, 103] width 16 height 13
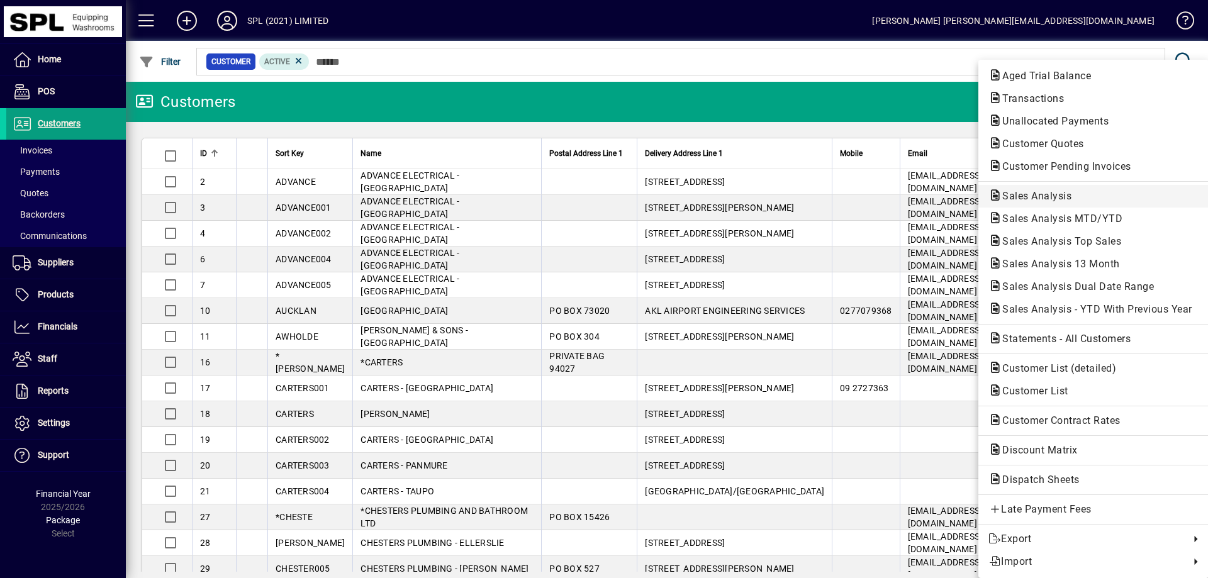
click at [1063, 193] on span "Sales Analysis" at bounding box center [1032, 196] width 89 height 12
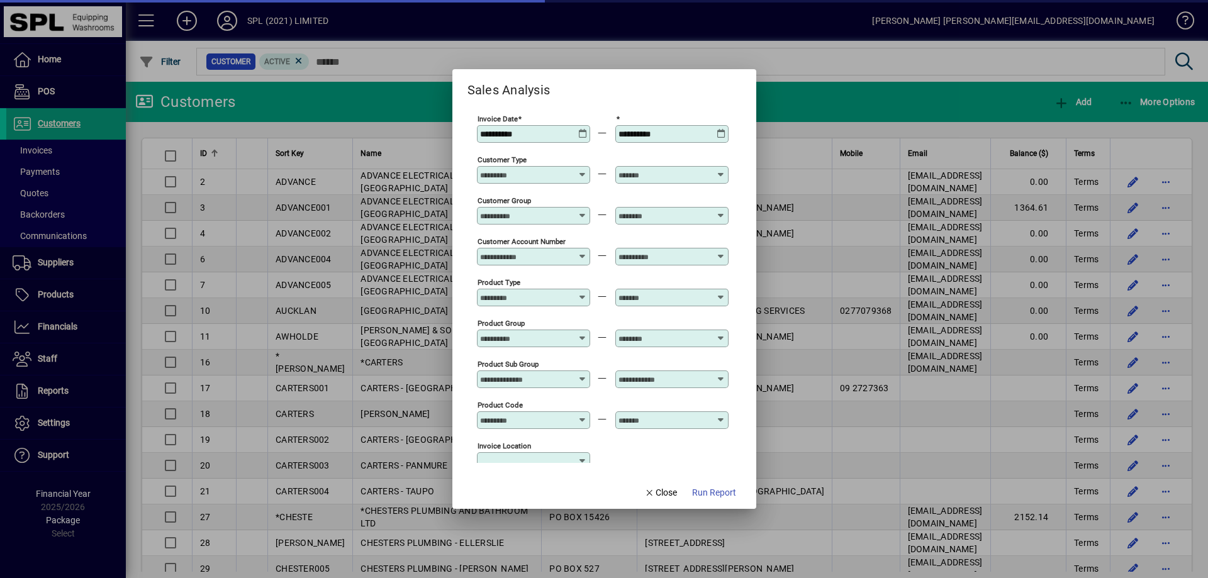
type input "**********"
click at [582, 129] on icon at bounding box center [582, 129] width 9 height 0
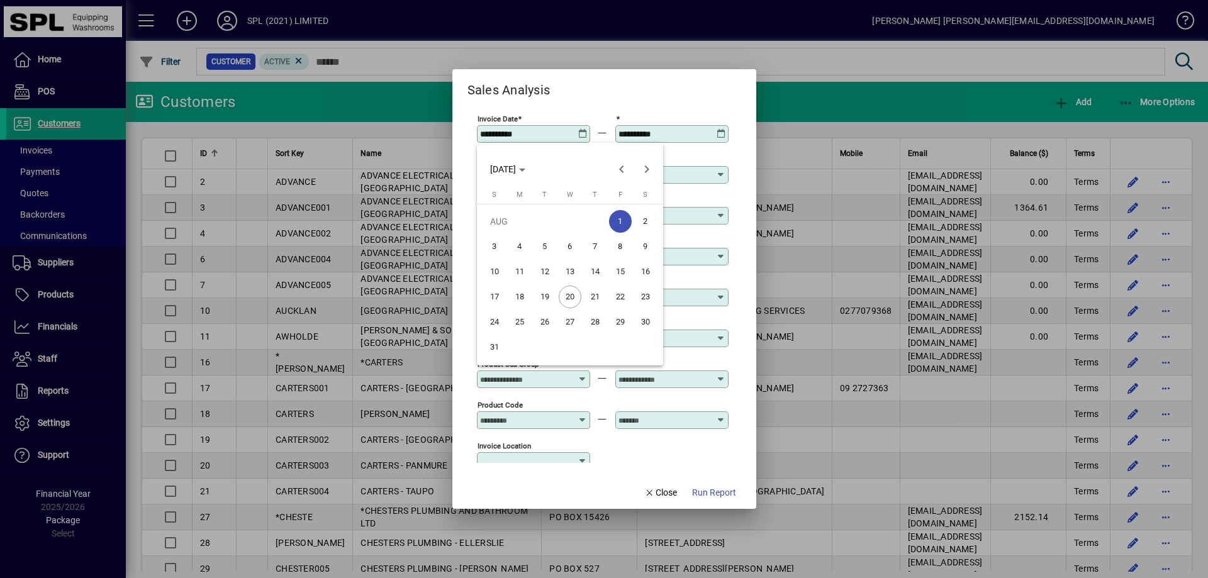
click at [566, 298] on span "20" at bounding box center [570, 297] width 23 height 23
type input "**********"
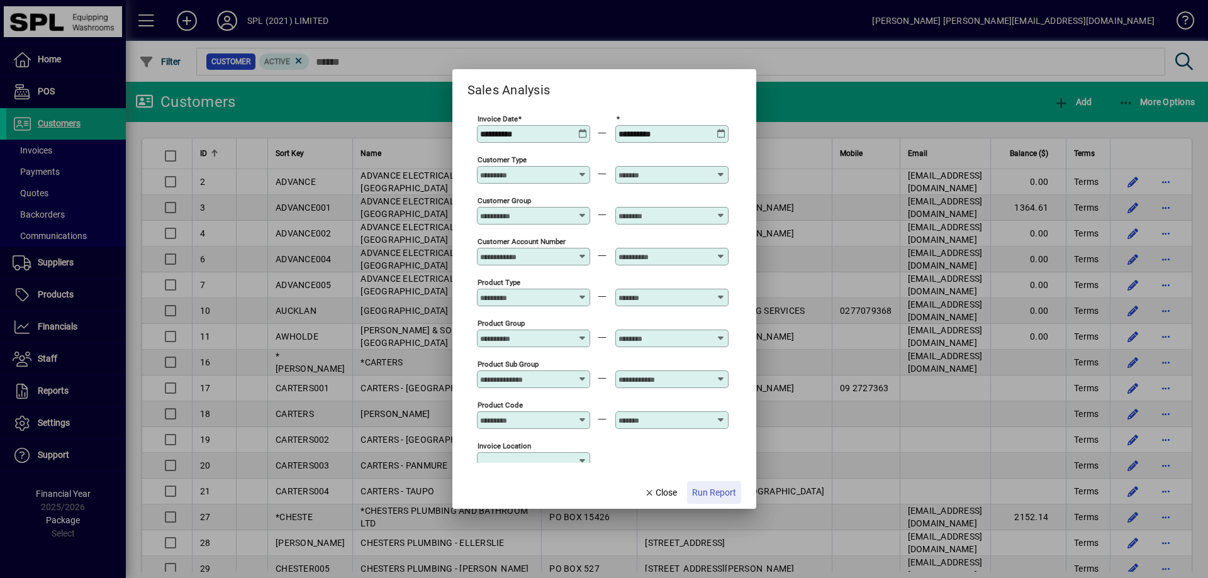
click at [714, 489] on span "Run Report" at bounding box center [714, 492] width 44 height 13
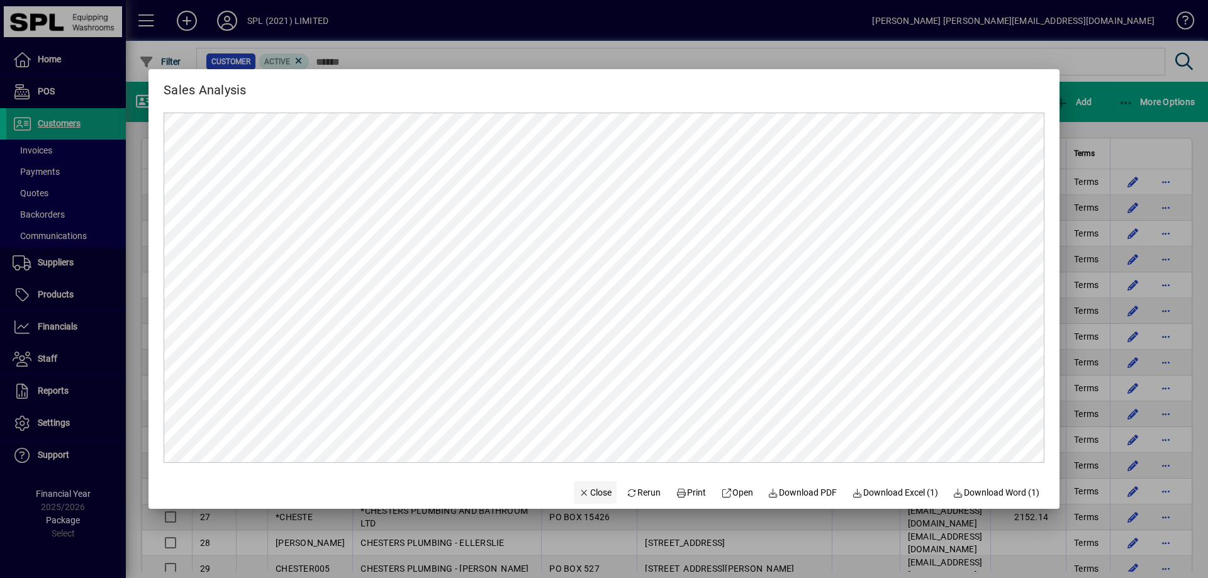
click at [591, 496] on span "Close" at bounding box center [595, 492] width 33 height 13
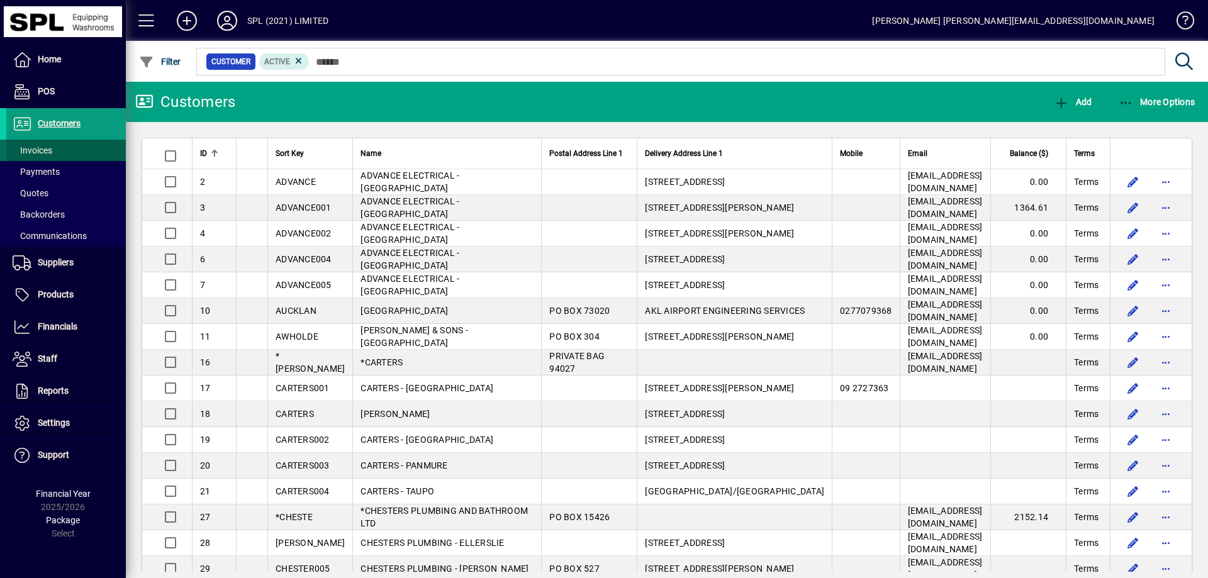
click at [47, 150] on span "Invoices" at bounding box center [33, 150] width 40 height 10
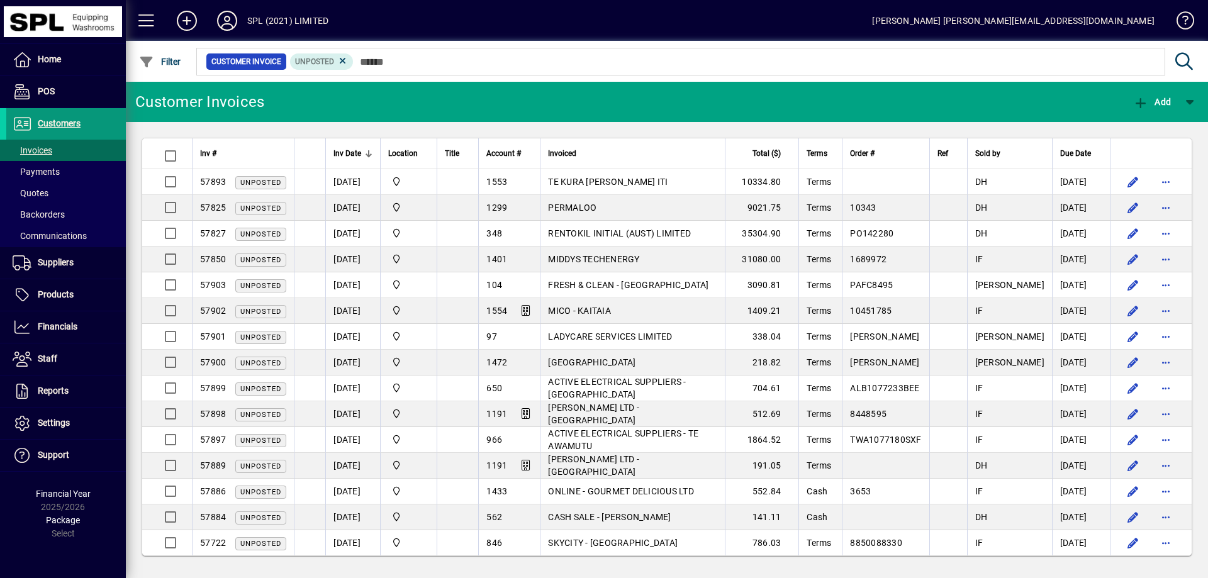
click at [57, 123] on span "Customers" at bounding box center [59, 123] width 43 height 10
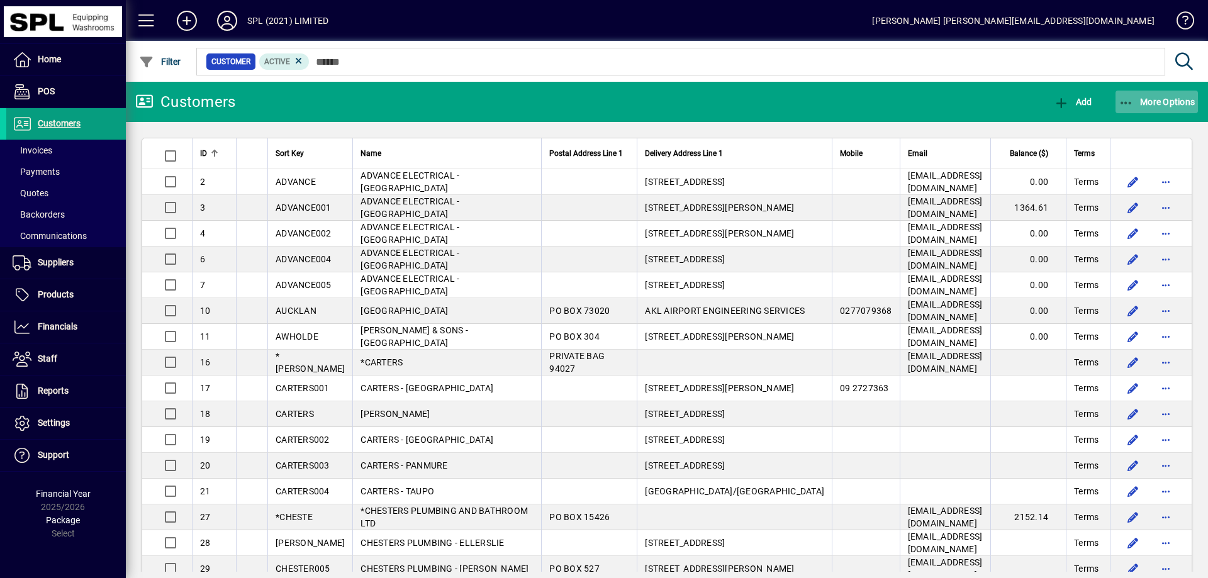
click at [1132, 101] on icon "button" at bounding box center [1126, 103] width 16 height 13
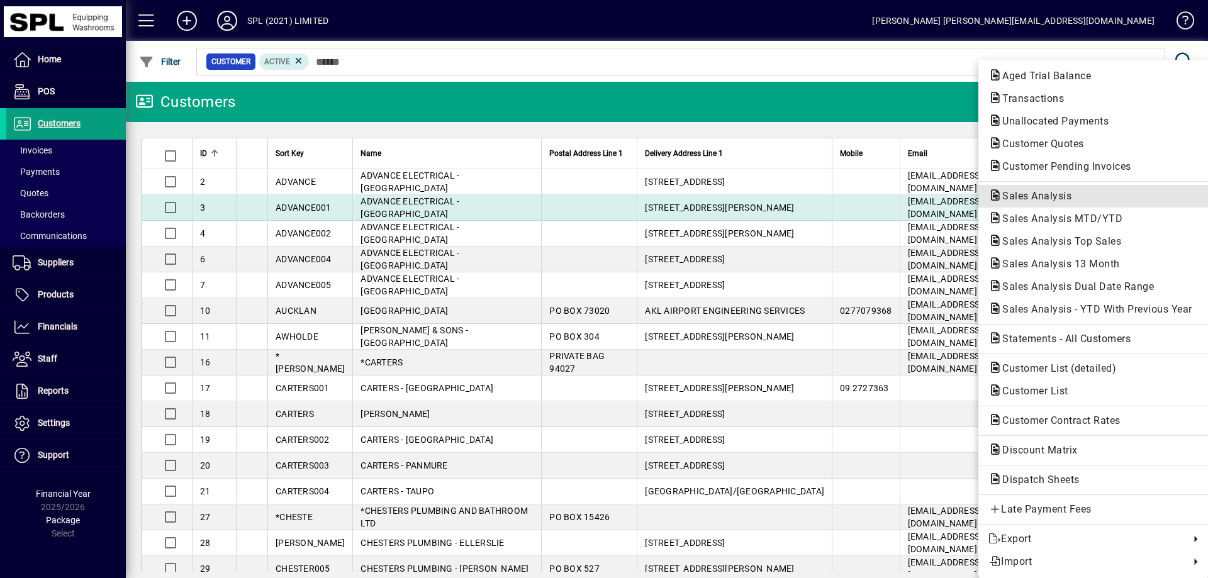
click at [1051, 198] on span "Sales Analysis" at bounding box center [1032, 196] width 89 height 12
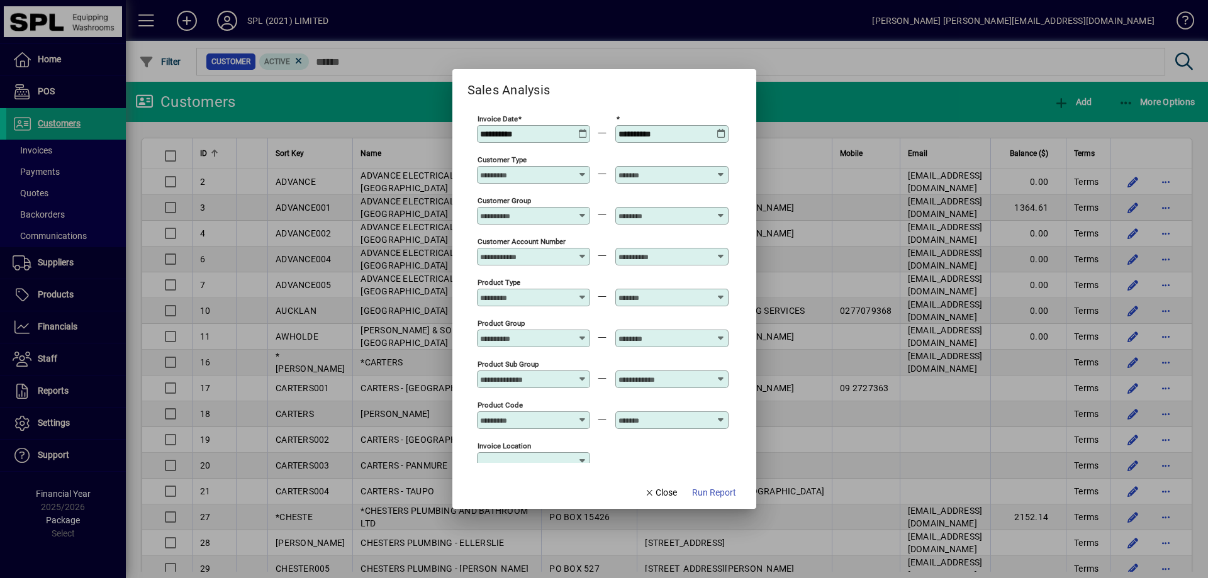
type input "**********"
click at [584, 129] on icon at bounding box center [582, 129] width 9 height 0
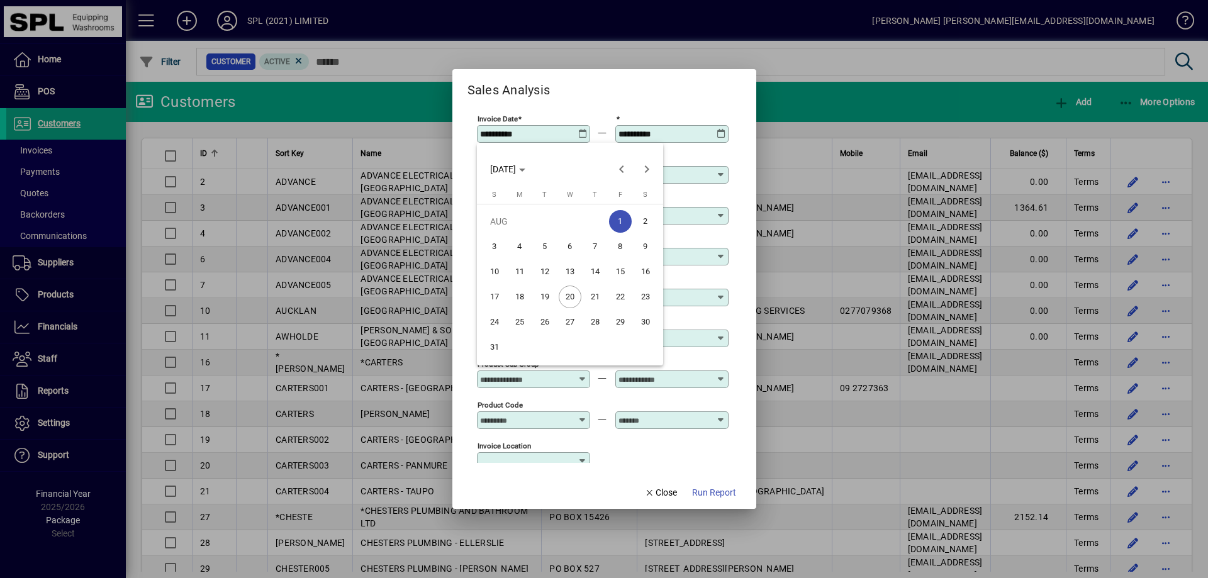
click at [578, 297] on span "20" at bounding box center [570, 297] width 23 height 23
type input "**********"
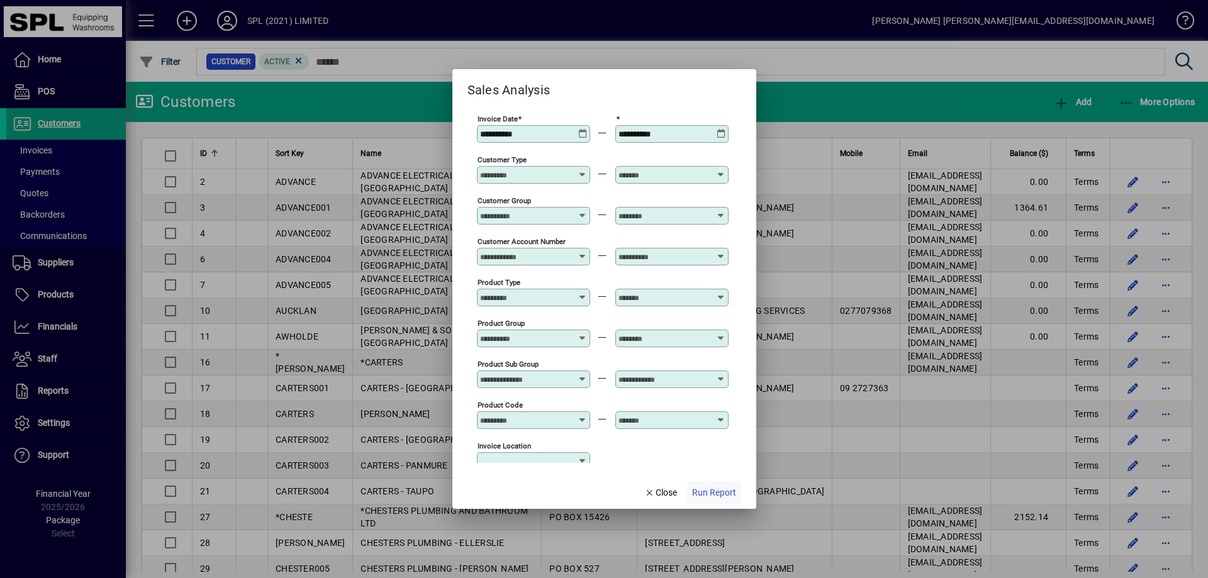
click at [717, 488] on span "Run Report" at bounding box center [714, 492] width 44 height 13
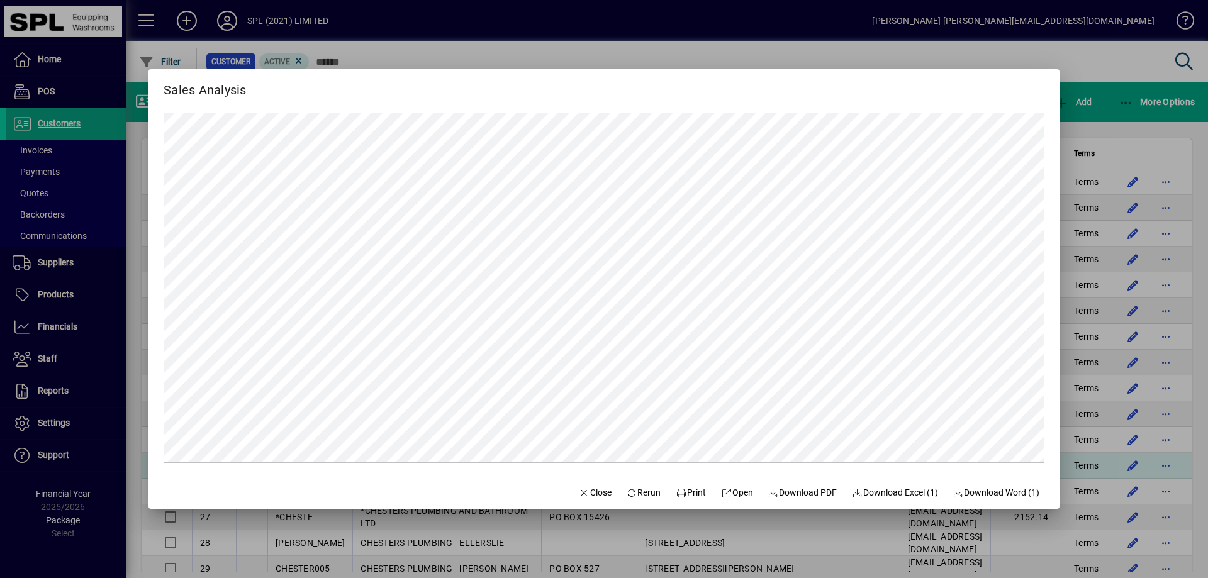
drag, startPoint x: 589, startPoint y: 499, endPoint x: 607, endPoint y: 484, distance: 23.6
click at [589, 499] on span "button" at bounding box center [595, 492] width 43 height 30
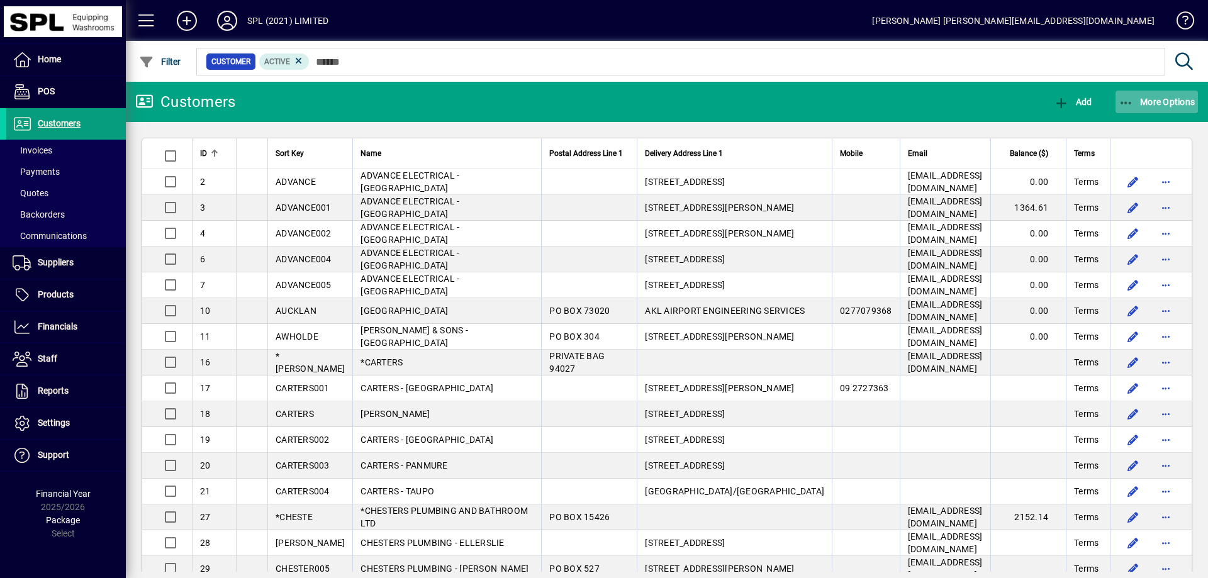
click at [1122, 97] on icon "button" at bounding box center [1126, 103] width 16 height 13
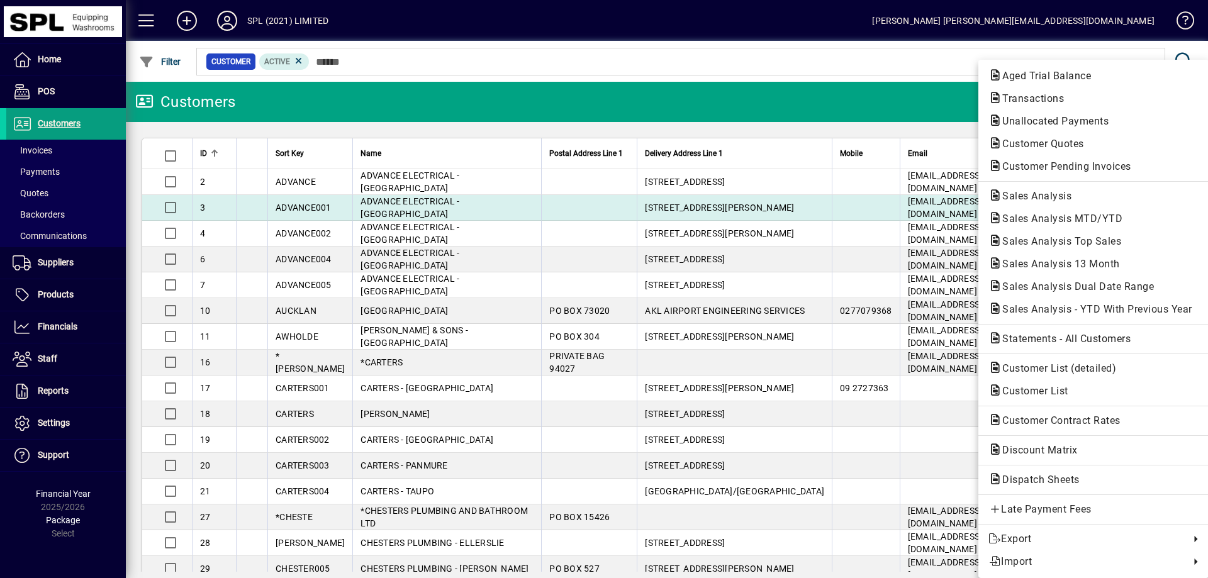
click at [1081, 201] on span "Sales Analysis" at bounding box center [1093, 196] width 210 height 15
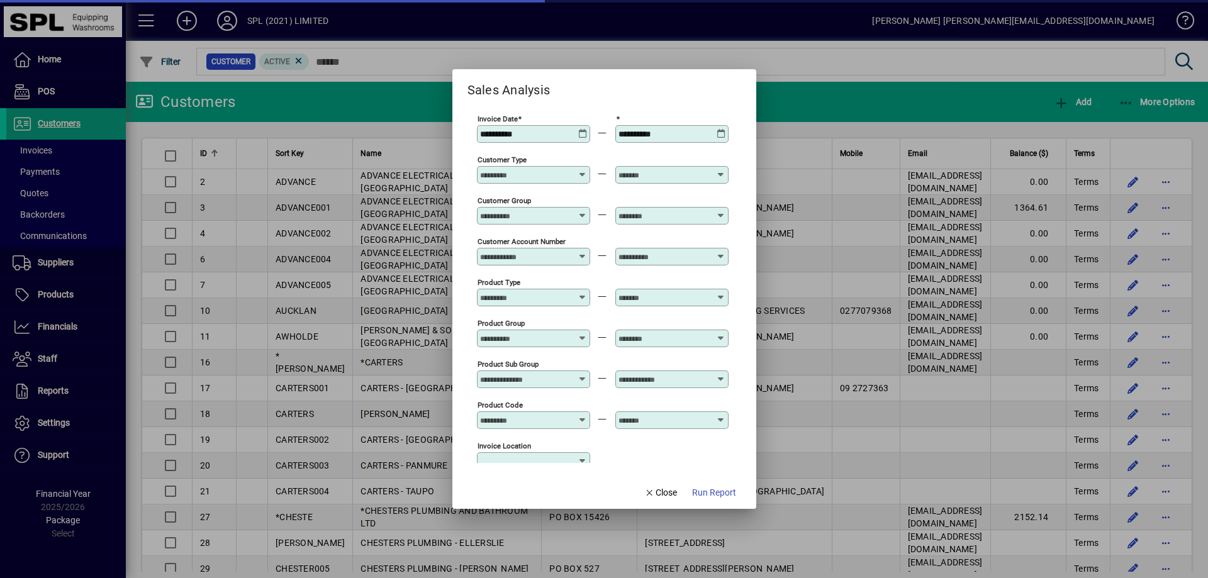
type input "**********"
click at [711, 493] on span "Run Report" at bounding box center [714, 492] width 44 height 13
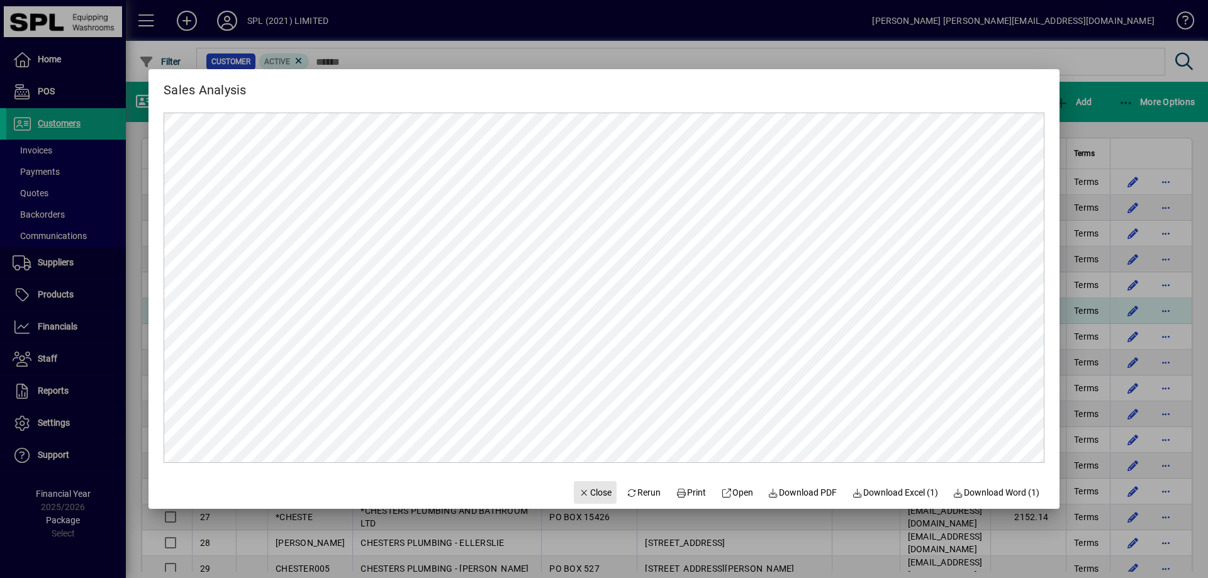
drag, startPoint x: 586, startPoint y: 491, endPoint x: 750, endPoint y: 308, distance: 245.9
click at [586, 491] on span "Close" at bounding box center [595, 492] width 33 height 13
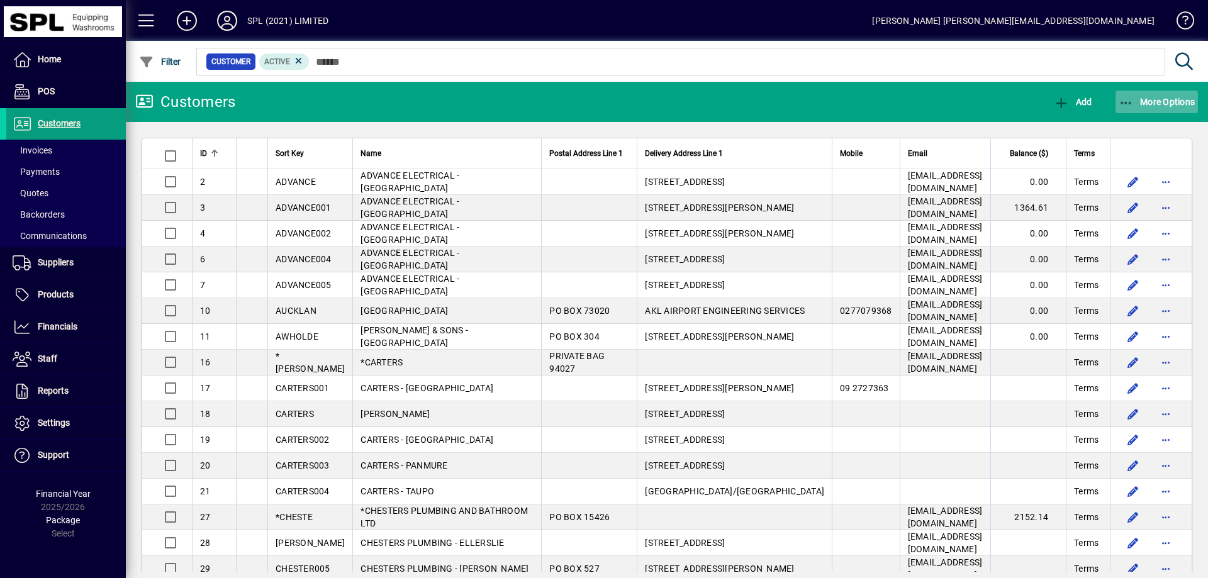
click at [1123, 99] on icon "button" at bounding box center [1126, 103] width 16 height 13
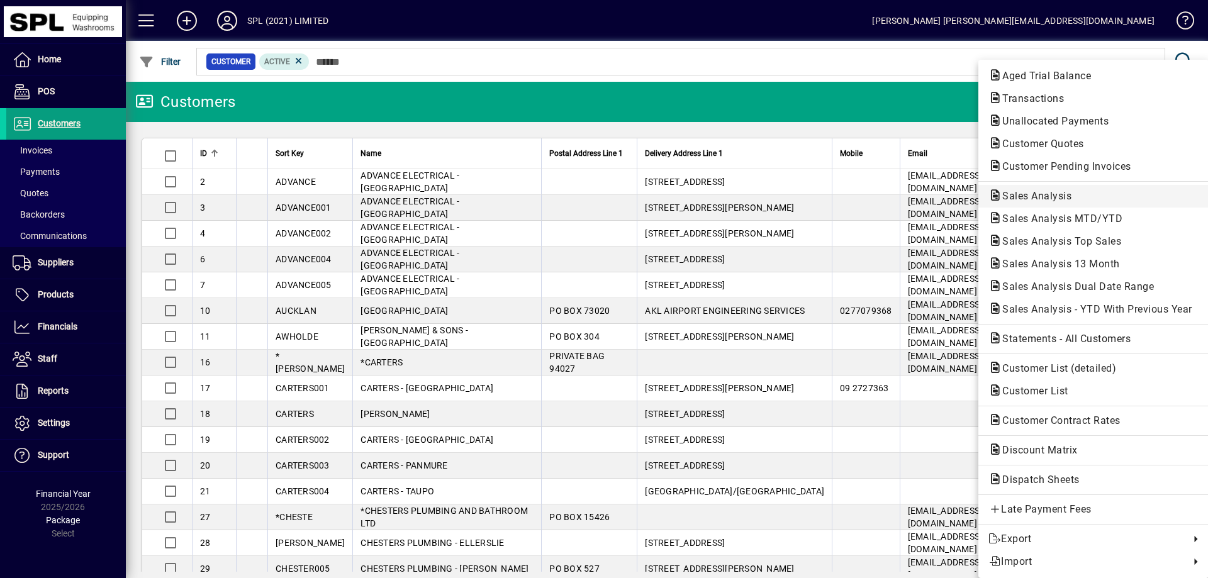
click at [1080, 194] on span "Sales Analysis" at bounding box center [1093, 196] width 210 height 15
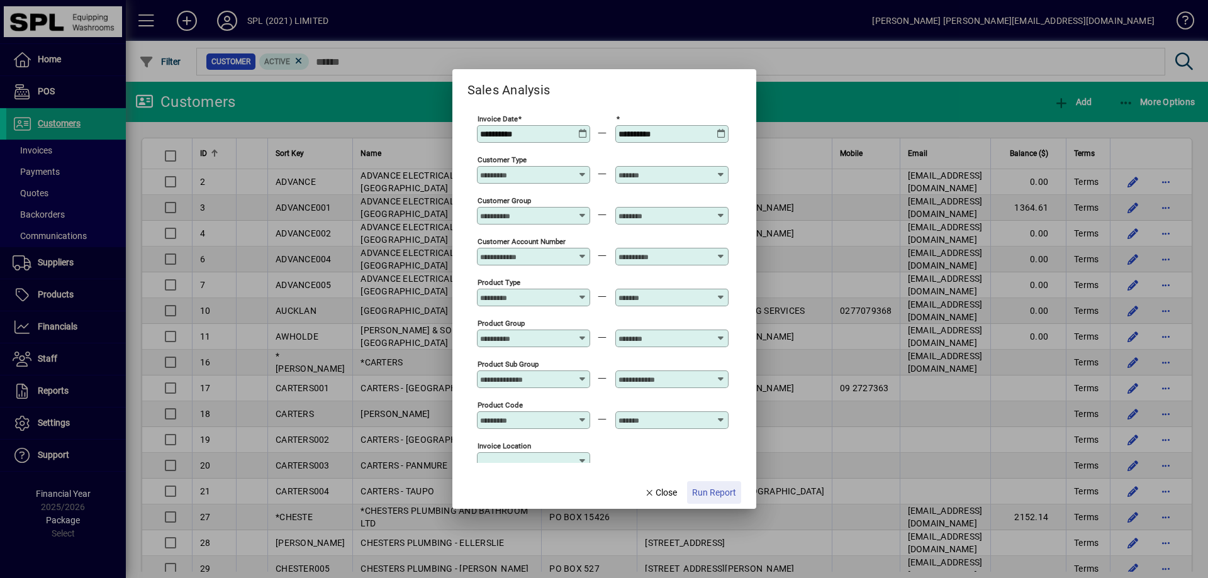
click at [696, 489] on span "Run Report" at bounding box center [714, 492] width 44 height 13
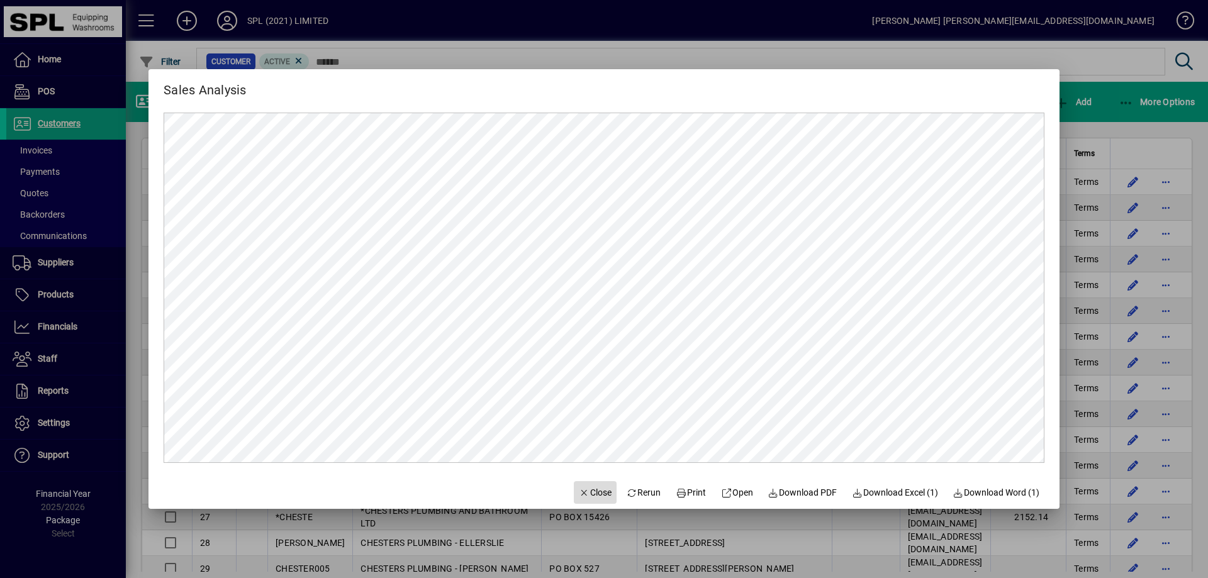
click at [584, 487] on span "Close" at bounding box center [595, 492] width 33 height 13
